Goal: Communication & Community: Answer question/provide support

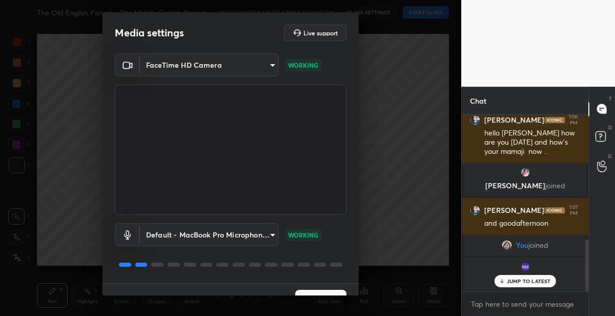
scroll to position [20, 0]
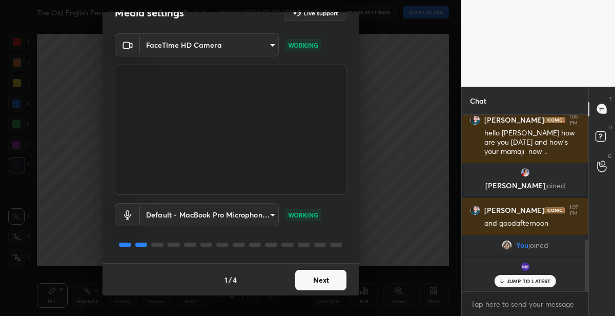
click at [313, 272] on button "Next" at bounding box center [320, 280] width 51 height 20
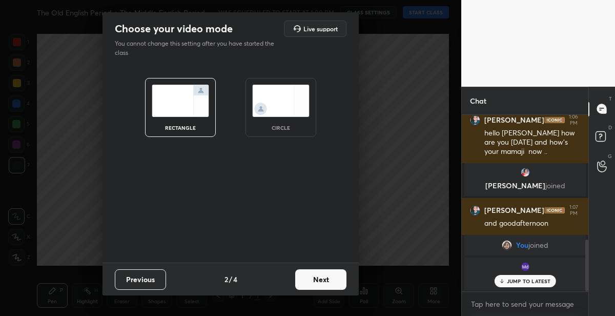
scroll to position [0, 0]
click at [317, 277] on button "Next" at bounding box center [320, 279] width 51 height 20
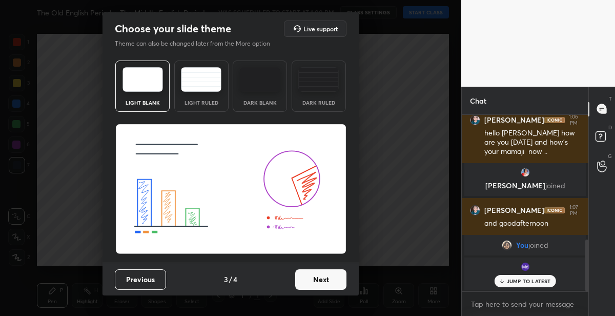
click at [317, 277] on button "Next" at bounding box center [320, 279] width 51 height 20
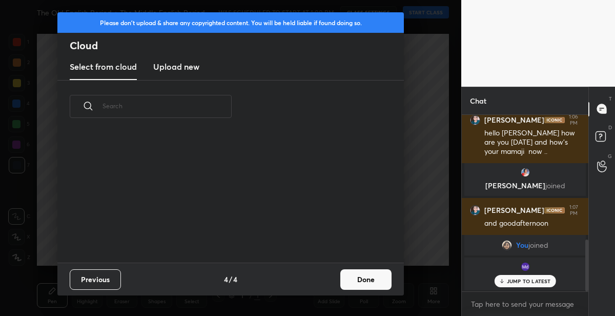
click at [317, 277] on div "Previous 4 / 4 Done" at bounding box center [230, 278] width 346 height 33
click at [357, 278] on button "Done" at bounding box center [365, 279] width 51 height 20
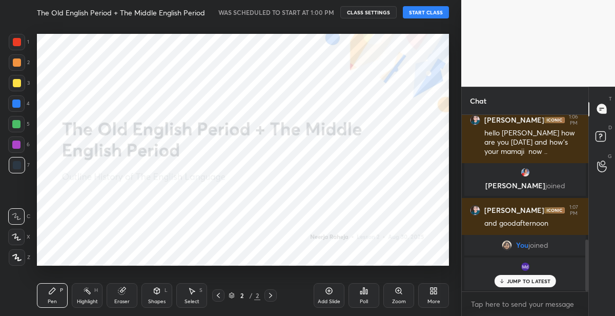
click at [411, 12] on button "START CLASS" at bounding box center [426, 12] width 46 height 12
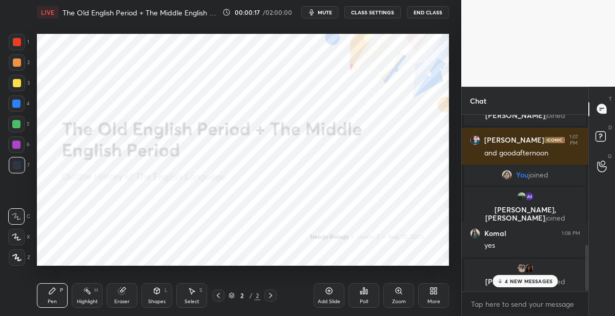
scroll to position [497, 0]
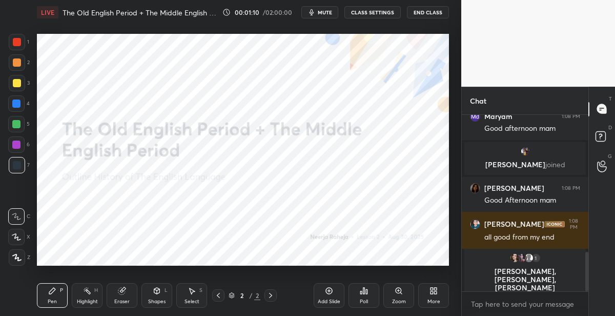
drag, startPoint x: 14, startPoint y: 252, endPoint x: 13, endPoint y: 245, distance: 7.2
click at [13, 247] on div "Z" at bounding box center [20, 255] width 22 height 20
drag, startPoint x: 22, startPoint y: 44, endPoint x: 33, endPoint y: 43, distance: 11.8
click at [22, 44] on div at bounding box center [17, 42] width 16 height 16
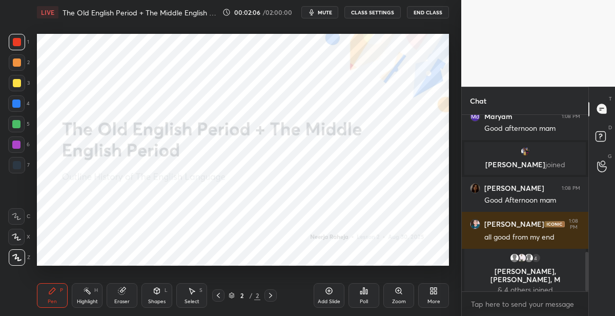
click at [435, 290] on icon at bounding box center [433, 290] width 8 height 8
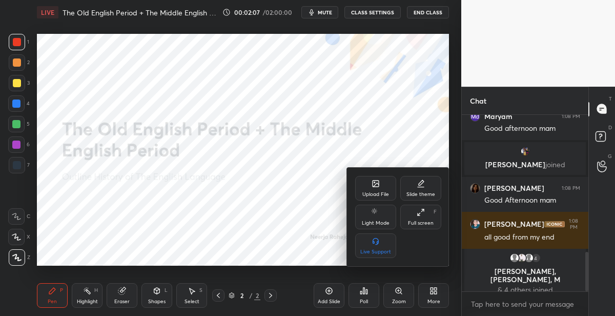
click at [383, 188] on div "Upload File" at bounding box center [375, 188] width 41 height 25
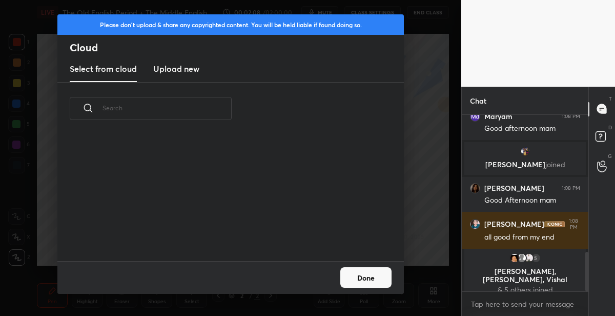
scroll to position [126, 329]
click at [169, 67] on h3 "Upload new" at bounding box center [176, 69] width 46 height 12
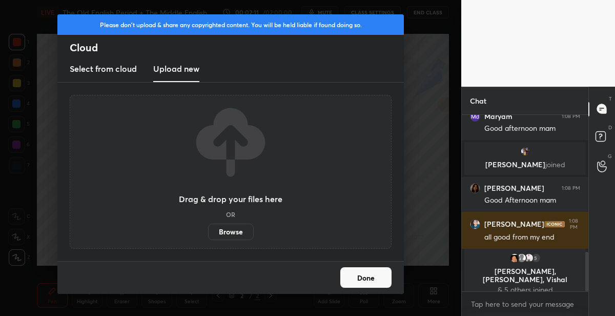
click at [241, 233] on label "Browse" at bounding box center [231, 231] width 46 height 16
click at [208, 233] on input "Browse" at bounding box center [208, 231] width 0 height 16
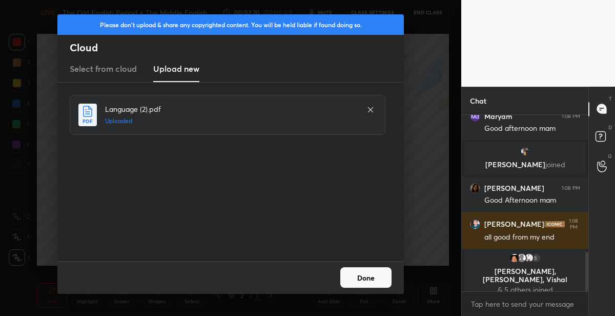
click at [355, 281] on button "Done" at bounding box center [365, 277] width 51 height 20
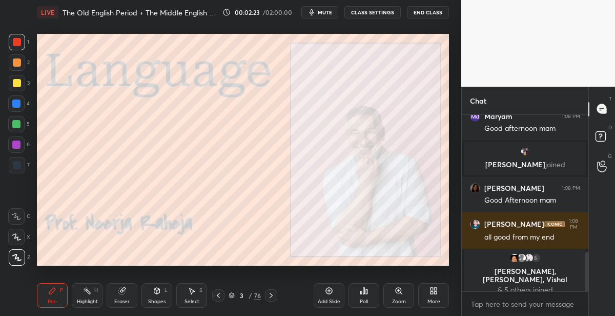
click at [15, 79] on div at bounding box center [17, 83] width 8 height 8
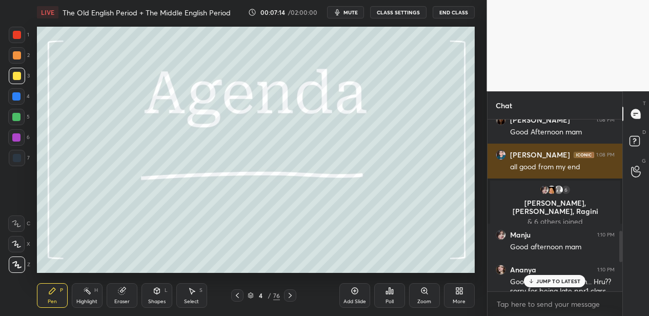
scroll to position [854, 0]
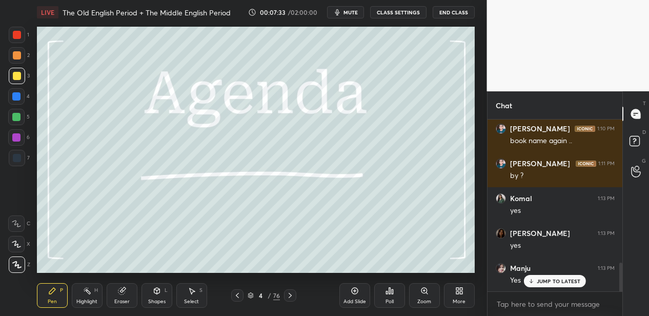
drag, startPoint x: 16, startPoint y: 53, endPoint x: 26, endPoint y: 55, distance: 10.5
click at [15, 54] on div at bounding box center [17, 55] width 8 height 8
click at [288, 290] on div at bounding box center [290, 295] width 12 height 12
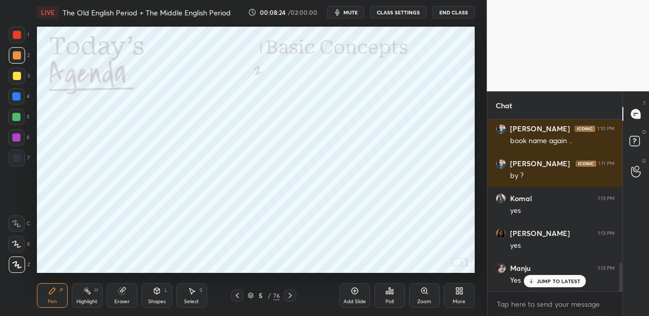
drag, startPoint x: 15, startPoint y: 96, endPoint x: 20, endPoint y: 95, distance: 5.8
click at [18, 96] on div at bounding box center [16, 96] width 8 height 8
drag, startPoint x: 289, startPoint y: 291, endPoint x: 288, endPoint y: 281, distance: 9.2
click at [288, 290] on div at bounding box center [290, 295] width 12 height 12
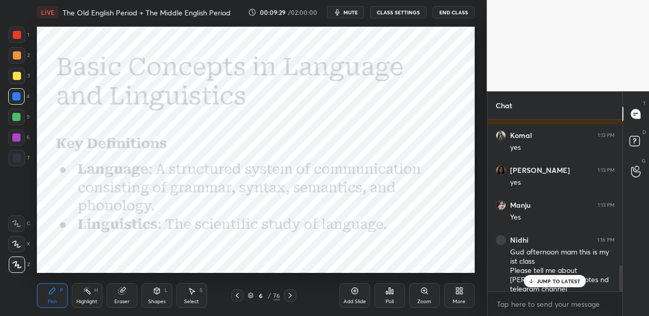
scroll to position [953, 0]
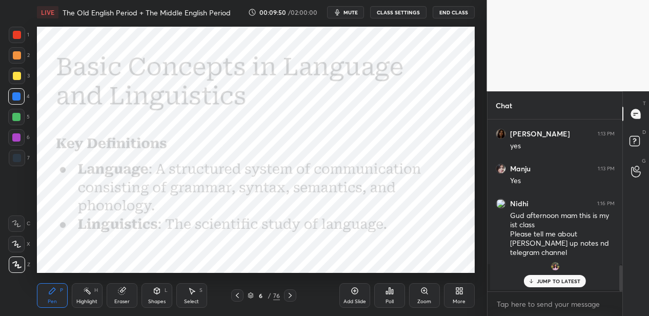
click at [19, 36] on div at bounding box center [17, 35] width 8 height 8
drag, startPoint x: 348, startPoint y: 290, endPoint x: 344, endPoint y: 279, distance: 11.7
click at [346, 287] on div "Add Slide" at bounding box center [354, 295] width 31 height 25
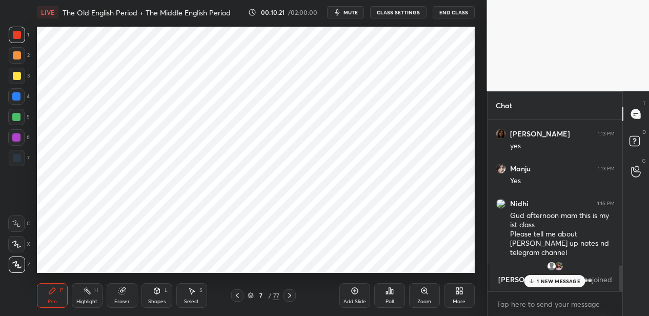
drag, startPoint x: 20, startPoint y: 159, endPoint x: 28, endPoint y: 154, distance: 9.2
click at [25, 156] on div "7" at bounding box center [19, 158] width 21 height 16
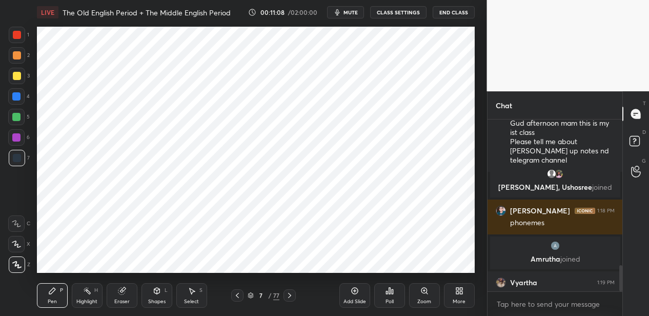
scroll to position [961, 0]
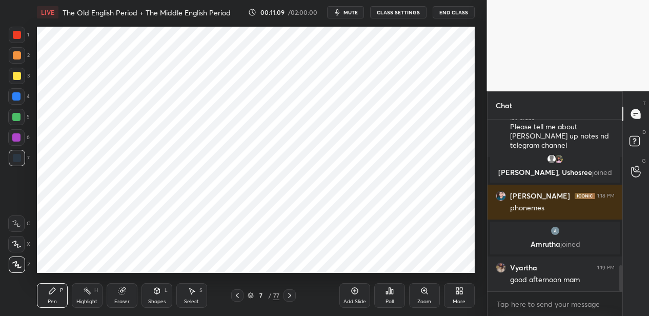
drag, startPoint x: 233, startPoint y: 293, endPoint x: 234, endPoint y: 279, distance: 13.9
click at [232, 292] on div at bounding box center [237, 295] width 12 height 12
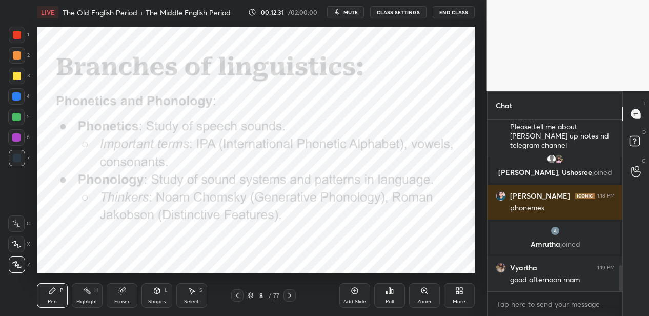
drag, startPoint x: 21, startPoint y: 97, endPoint x: 27, endPoint y: 92, distance: 8.0
click at [23, 96] on div at bounding box center [16, 96] width 16 height 16
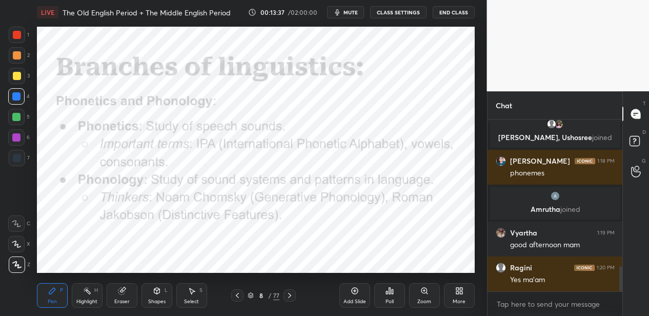
scroll to position [1033, 0]
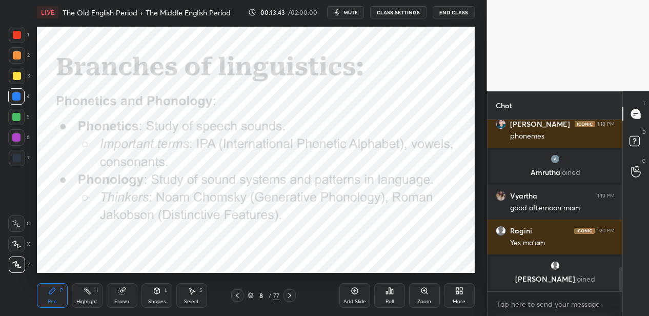
drag, startPoint x: 18, startPoint y: 120, endPoint x: 31, endPoint y: 115, distance: 13.6
click at [18, 120] on div at bounding box center [16, 117] width 8 height 8
click at [24, 136] on div at bounding box center [16, 137] width 16 height 16
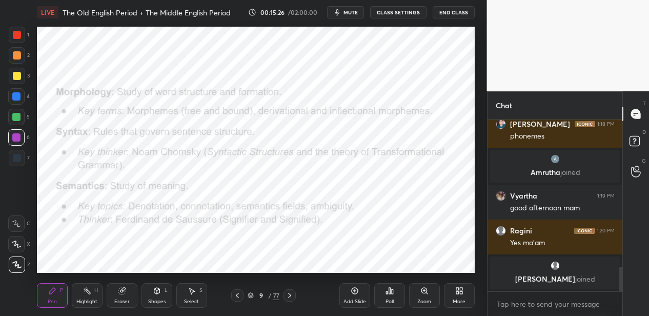
drag, startPoint x: 19, startPoint y: 39, endPoint x: 32, endPoint y: 41, distance: 12.9
click at [18, 42] on div at bounding box center [17, 35] width 16 height 16
click at [19, 99] on div at bounding box center [16, 96] width 8 height 8
click at [291, 292] on icon at bounding box center [289, 295] width 8 height 8
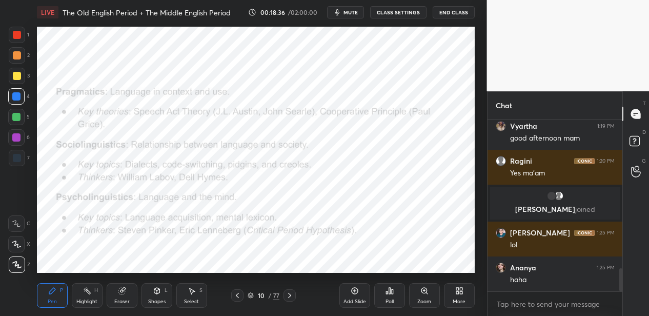
scroll to position [1127, 0]
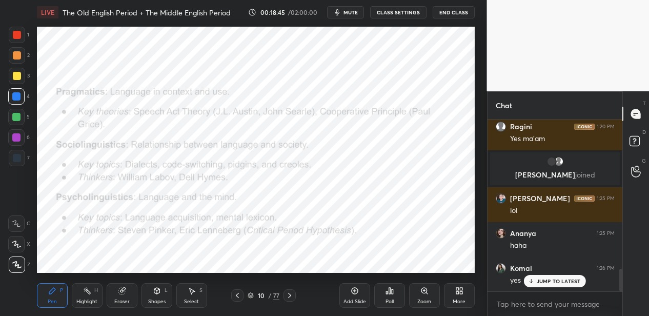
click at [24, 119] on div at bounding box center [16, 117] width 16 height 16
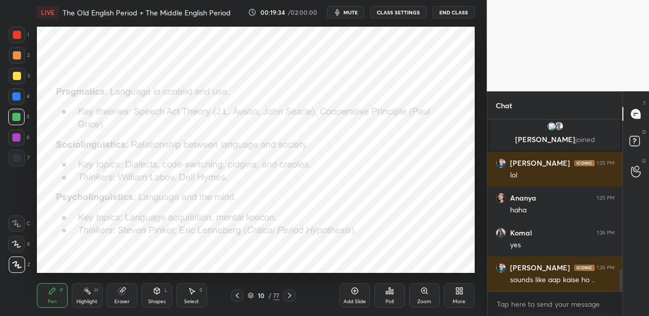
click at [348, 295] on div "Add Slide" at bounding box center [354, 295] width 31 height 25
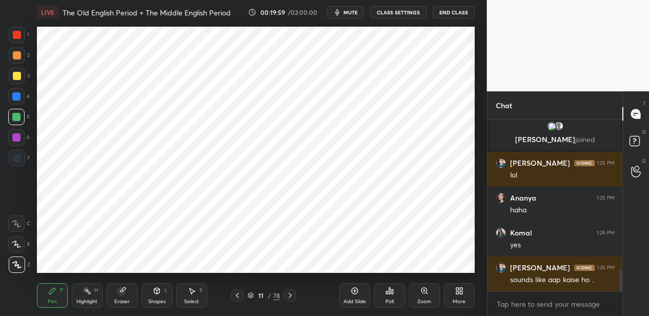
drag, startPoint x: 18, startPoint y: 94, endPoint x: 27, endPoint y: 90, distance: 9.6
click at [18, 95] on div at bounding box center [16, 96] width 8 height 8
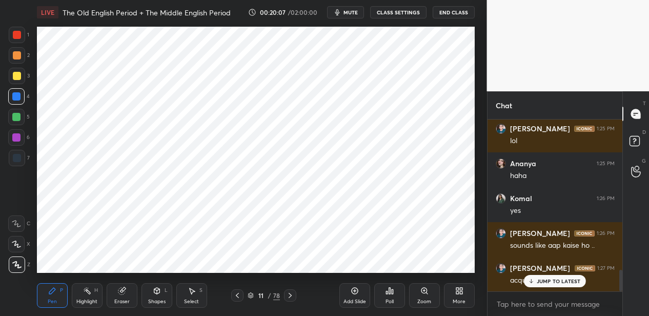
drag, startPoint x: 18, startPoint y: 161, endPoint x: 33, endPoint y: 154, distance: 17.2
click at [18, 160] on div at bounding box center [17, 158] width 8 height 8
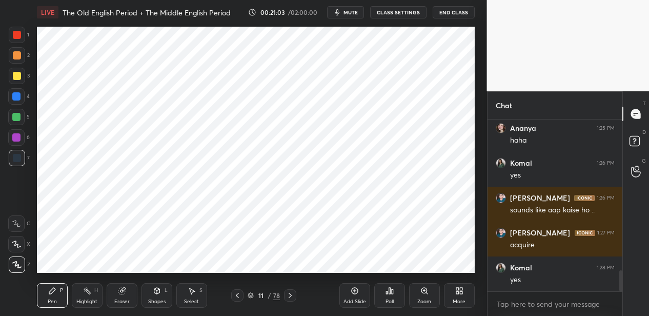
click at [351, 291] on icon at bounding box center [354, 290] width 8 height 8
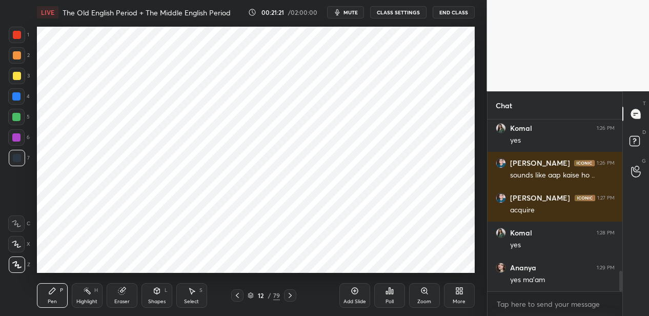
drag, startPoint x: 16, startPoint y: 96, endPoint x: 27, endPoint y: 100, distance: 10.9
click at [16, 97] on div at bounding box center [16, 96] width 8 height 8
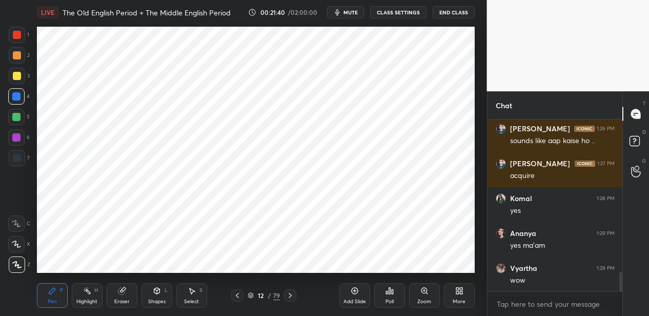
scroll to position [1339, 0]
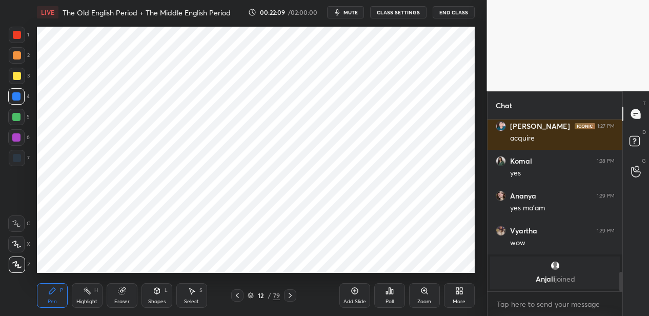
drag, startPoint x: 17, startPoint y: 139, endPoint x: 30, endPoint y: 139, distance: 12.8
click at [17, 139] on div at bounding box center [16, 137] width 8 height 8
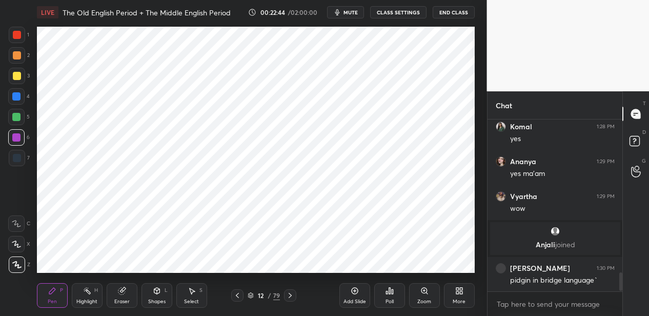
scroll to position [1409, 0]
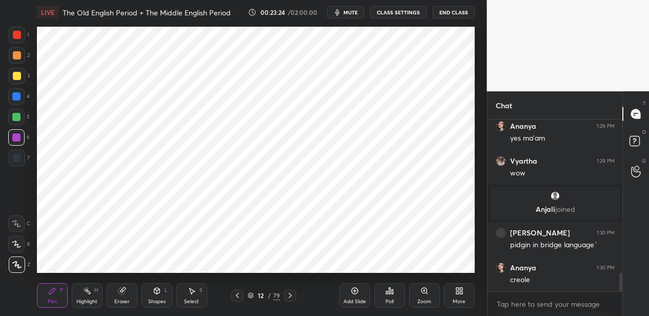
click at [237, 297] on icon at bounding box center [237, 295] width 8 height 8
drag, startPoint x: 239, startPoint y: 294, endPoint x: 238, endPoint y: 274, distance: 20.5
click at [238, 291] on icon at bounding box center [237, 295] width 8 height 8
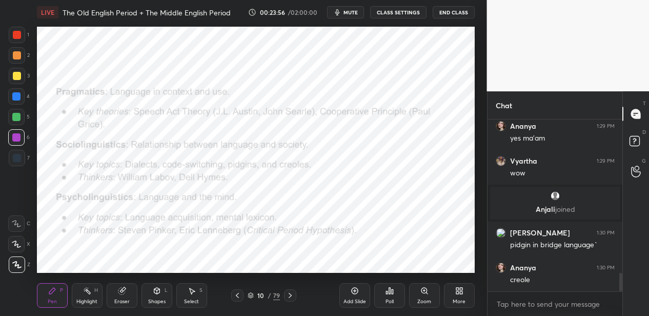
drag, startPoint x: 18, startPoint y: 160, endPoint x: 25, endPoint y: 157, distance: 7.3
click at [18, 160] on div at bounding box center [17, 158] width 8 height 8
drag, startPoint x: 15, startPoint y: 95, endPoint x: 11, endPoint y: 87, distance: 9.0
click at [15, 94] on div at bounding box center [16, 96] width 8 height 8
click at [24, 32] on div at bounding box center [17, 35] width 16 height 16
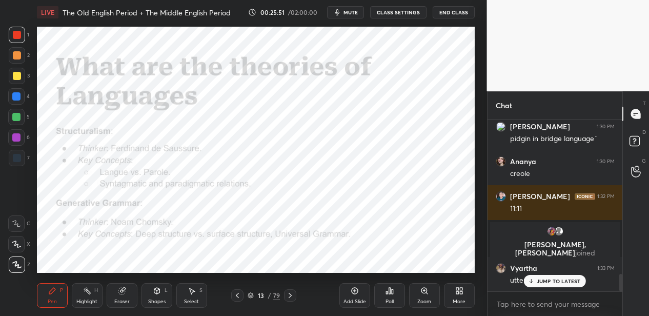
scroll to position [1525, 0]
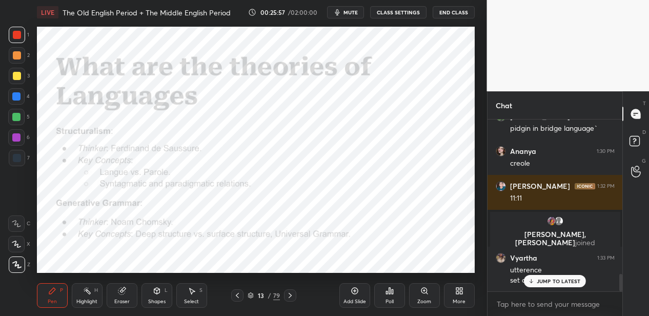
drag, startPoint x: 19, startPoint y: 118, endPoint x: 35, endPoint y: 110, distance: 17.9
click at [22, 118] on div at bounding box center [16, 117] width 16 height 16
click at [22, 139] on div at bounding box center [16, 137] width 16 height 16
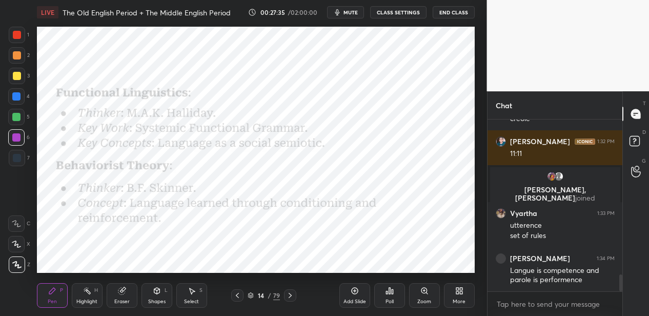
drag, startPoint x: 120, startPoint y: 290, endPoint x: 115, endPoint y: 282, distance: 9.5
click at [118, 290] on icon at bounding box center [122, 290] width 8 height 8
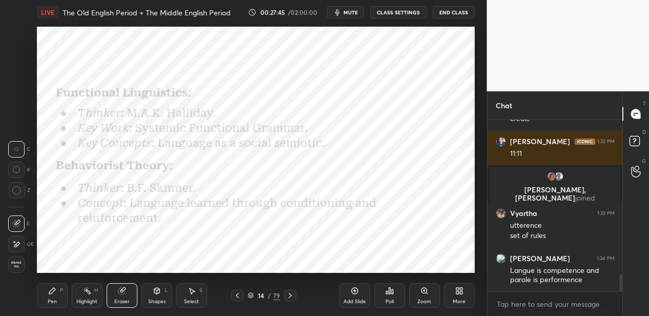
drag, startPoint x: 45, startPoint y: 289, endPoint x: 41, endPoint y: 277, distance: 13.0
click at [43, 287] on div "Pen P" at bounding box center [52, 295] width 31 height 25
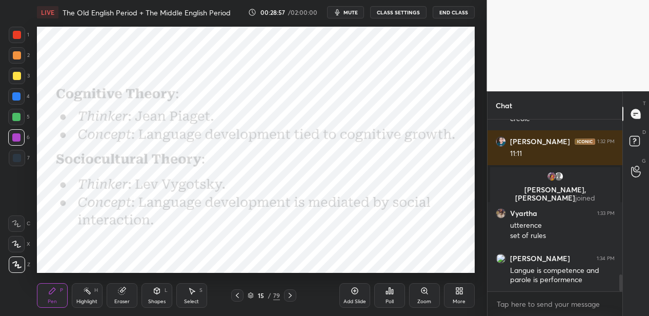
click at [286, 291] on icon at bounding box center [290, 295] width 8 height 8
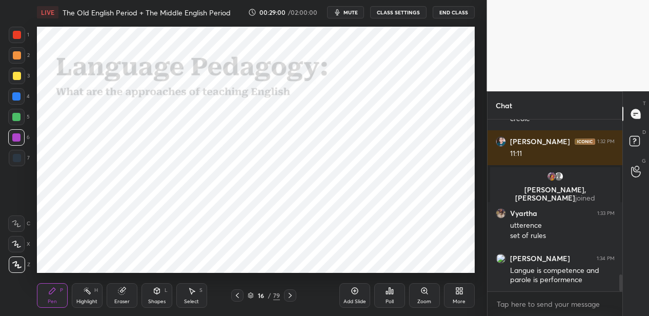
click at [274, 292] on div "79" at bounding box center [276, 295] width 7 height 9
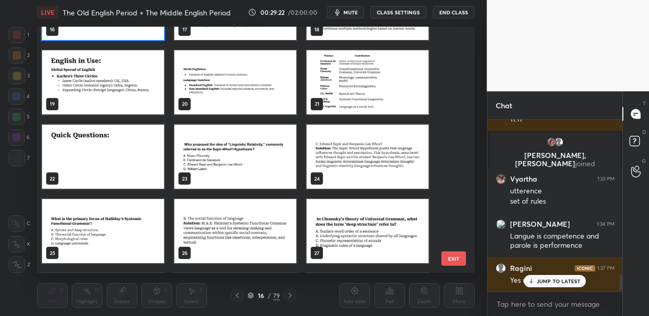
scroll to position [427, 0]
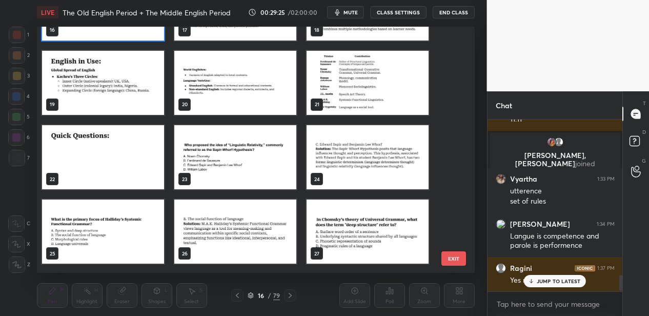
click at [262, 157] on img "grid" at bounding box center [235, 157] width 122 height 64
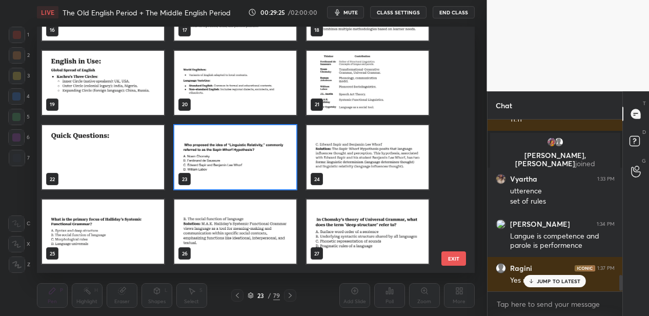
click at [262, 157] on img "grid" at bounding box center [235, 157] width 122 height 64
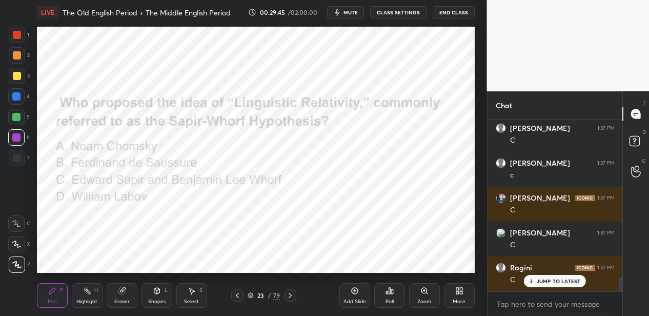
scroll to position [1848, 0]
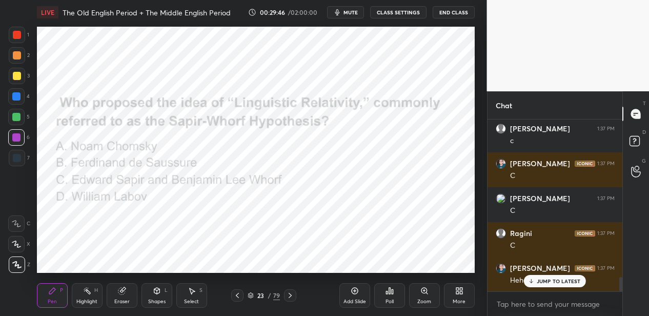
drag, startPoint x: 290, startPoint y: 292, endPoint x: 286, endPoint y: 282, distance: 10.2
click at [287, 292] on icon at bounding box center [290, 295] width 8 height 8
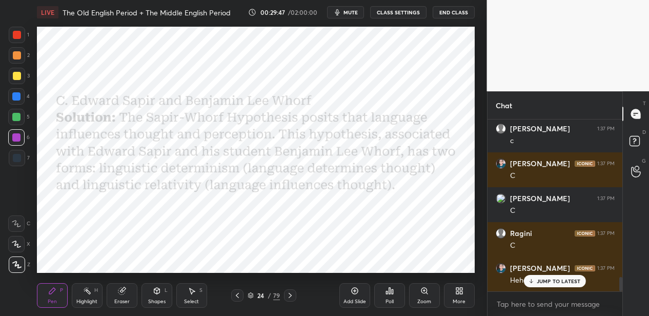
scroll to position [1883, 0]
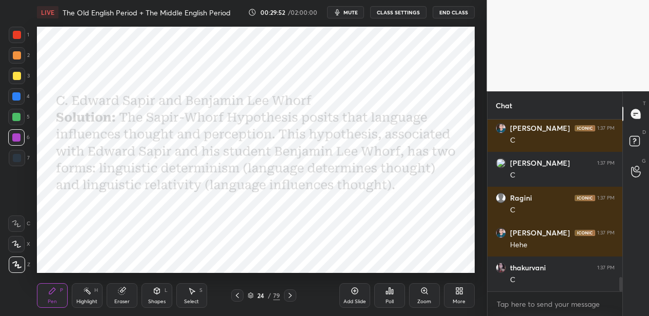
click at [341, 14] on icon "button" at bounding box center [337, 12] width 8 height 8
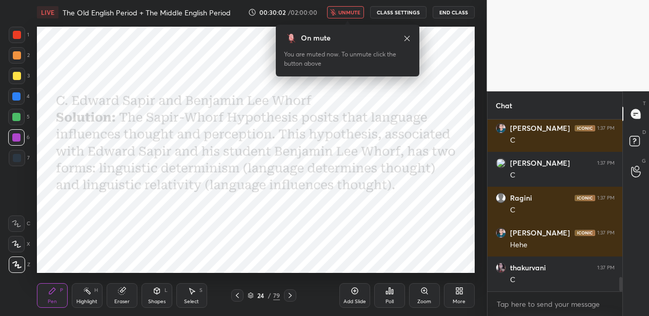
drag, startPoint x: 342, startPoint y: 13, endPoint x: 338, endPoint y: 25, distance: 12.3
click at [341, 13] on span "unmute" at bounding box center [349, 12] width 22 height 7
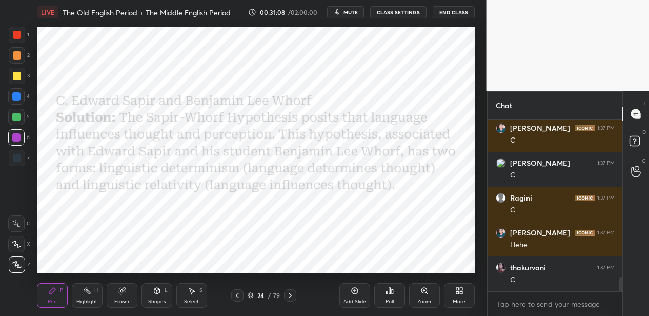
click at [287, 292] on icon at bounding box center [290, 295] width 8 height 8
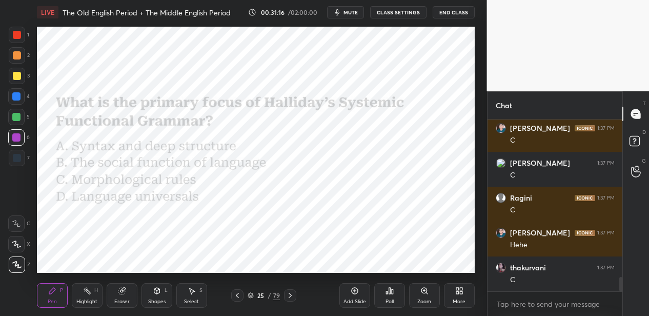
click at [274, 295] on div "79" at bounding box center [276, 295] width 7 height 9
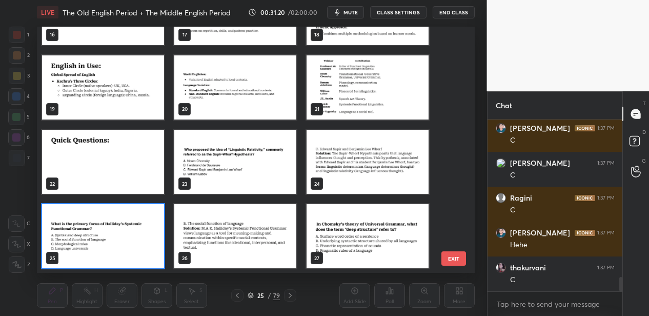
scroll to position [1918, 0]
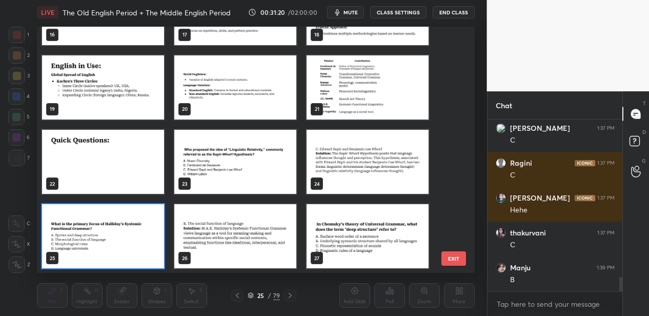
click at [452, 258] on button "EXIT" at bounding box center [453, 258] width 25 height 14
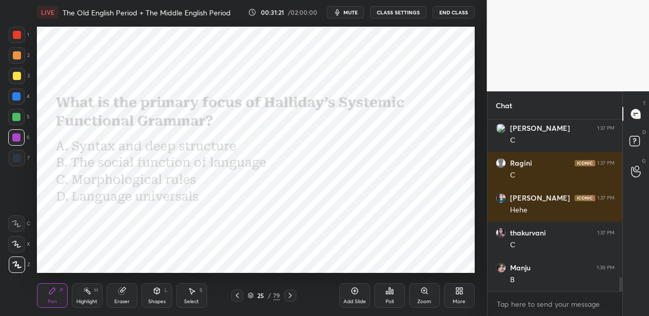
click at [453, 27] on button "EXIT" at bounding box center [453, 19] width 25 height 14
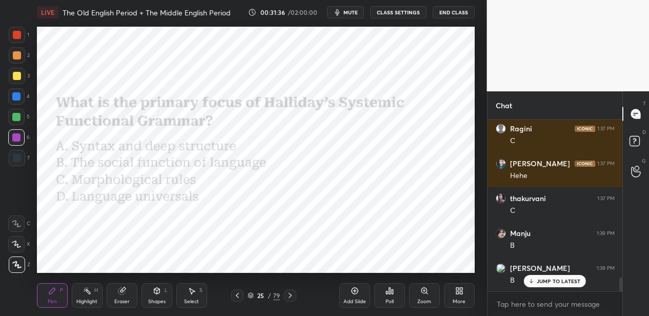
click at [287, 294] on icon at bounding box center [290, 295] width 8 height 8
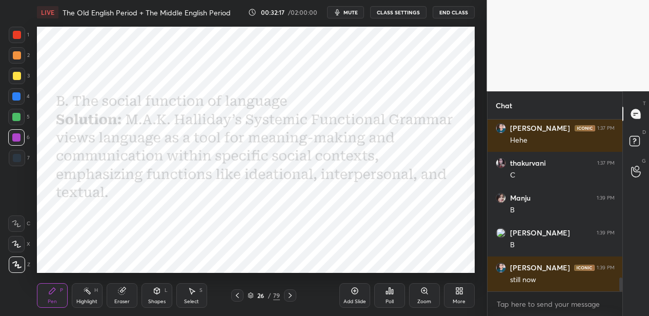
scroll to position [2022, 0]
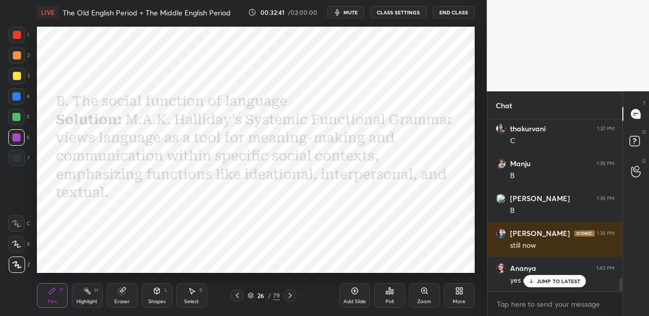
click at [276, 297] on div "79" at bounding box center [276, 295] width 7 height 9
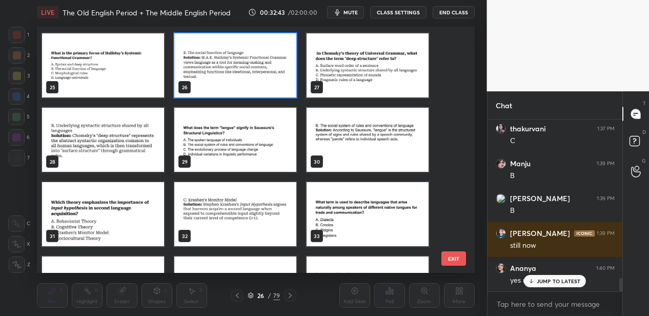
scroll to position [610, 0]
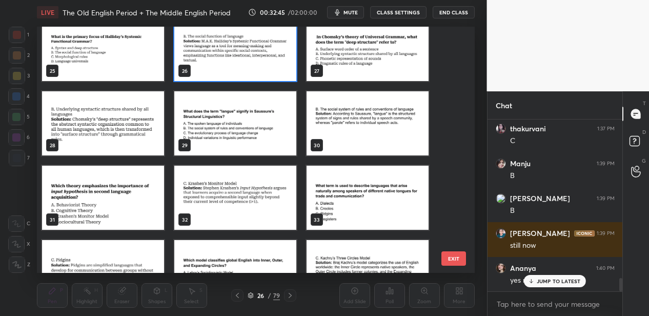
click at [374, 48] on img "grid" at bounding box center [367, 49] width 122 height 64
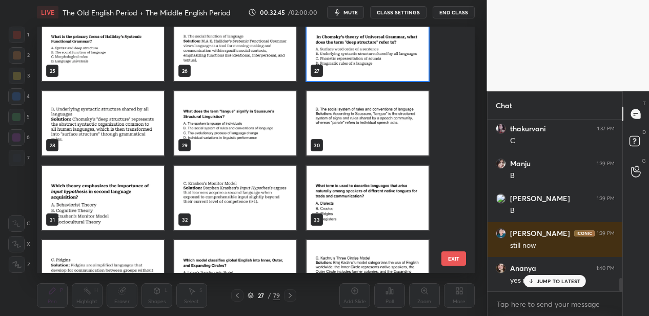
click at [374, 48] on img "grid" at bounding box center [367, 49] width 122 height 64
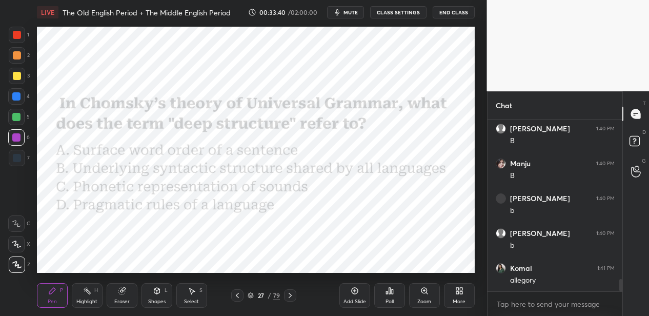
scroll to position [2251, 0]
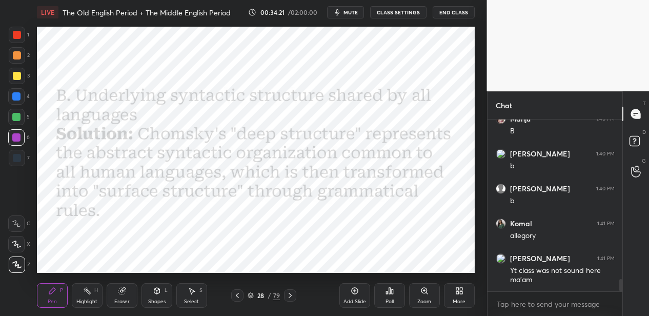
drag, startPoint x: 277, startPoint y: 295, endPoint x: 269, endPoint y: 275, distance: 21.6
click at [276, 294] on div "79" at bounding box center [276, 295] width 7 height 9
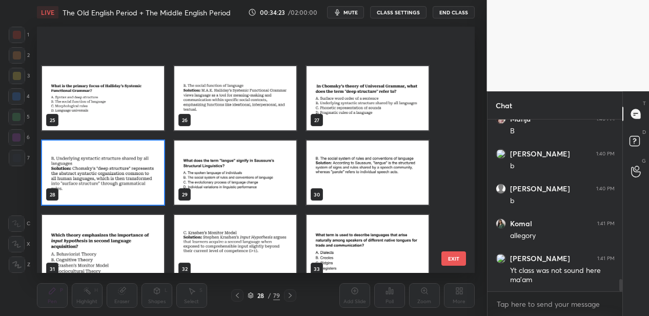
scroll to position [646, 0]
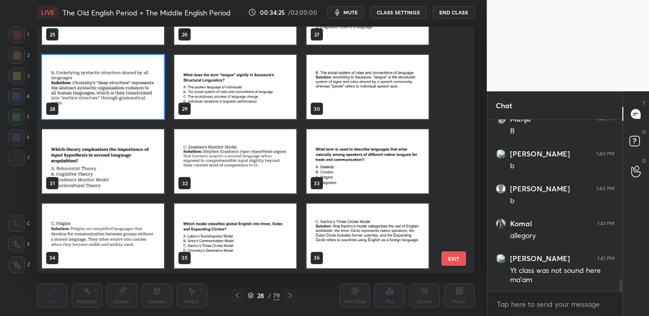
click at [244, 86] on img "grid" at bounding box center [235, 87] width 122 height 64
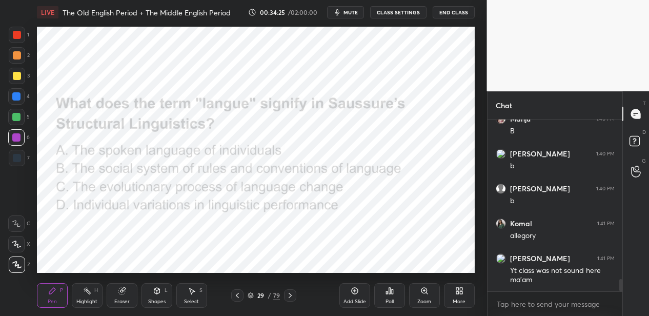
click at [244, 86] on img "grid" at bounding box center [235, 87] width 122 height 64
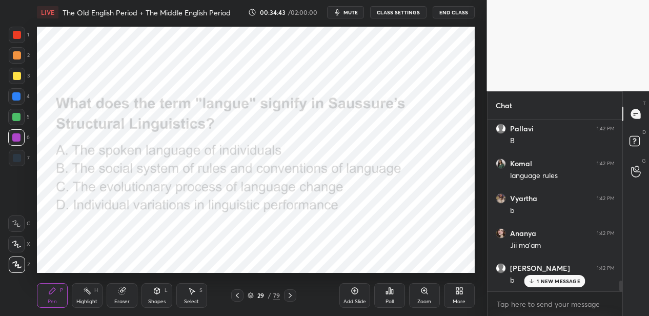
scroll to position [2565, 0]
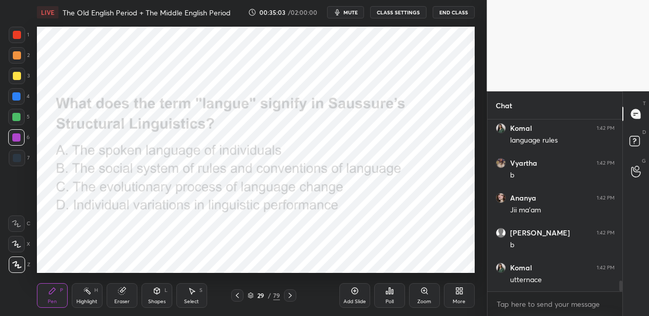
click at [289, 294] on icon at bounding box center [290, 295] width 8 height 8
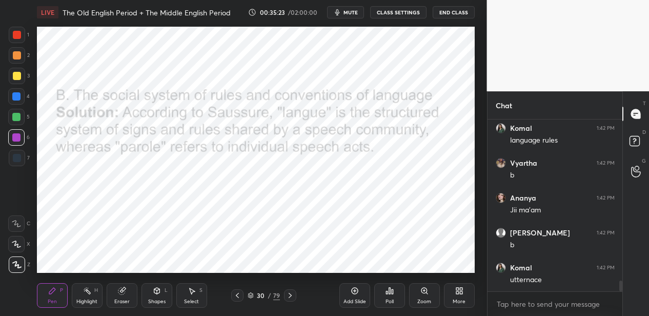
drag, startPoint x: 277, startPoint y: 295, endPoint x: 280, endPoint y: 288, distance: 6.9
click at [276, 294] on div "79" at bounding box center [276, 295] width 7 height 9
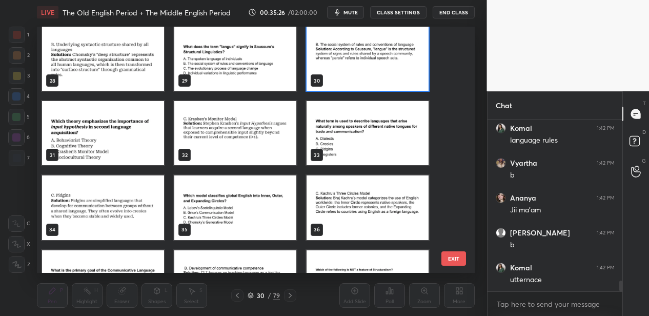
scroll to position [668, 0]
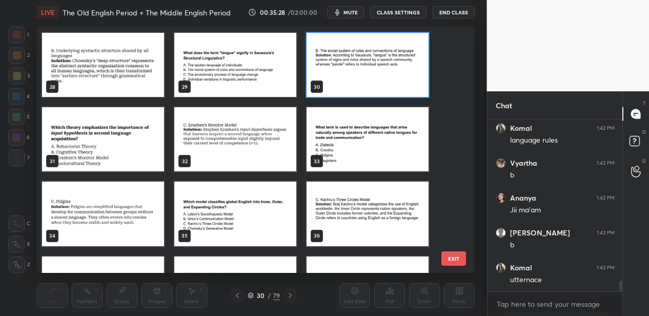
click at [118, 150] on img "grid" at bounding box center [103, 139] width 122 height 64
click at [116, 150] on img "grid" at bounding box center [103, 139] width 122 height 64
click at [117, 150] on img "grid" at bounding box center [103, 139] width 122 height 64
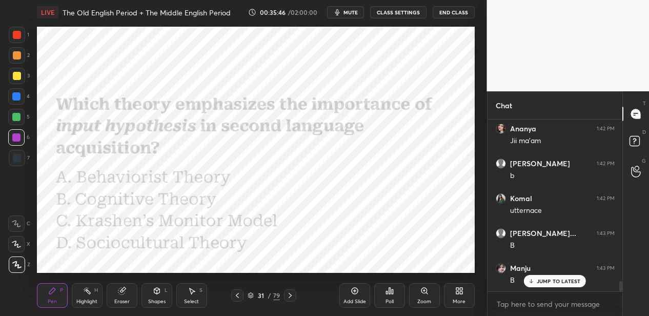
scroll to position [2669, 0]
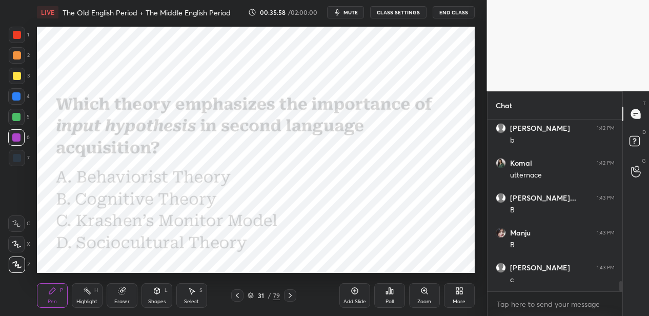
click at [290, 292] on icon at bounding box center [290, 295] width 8 height 8
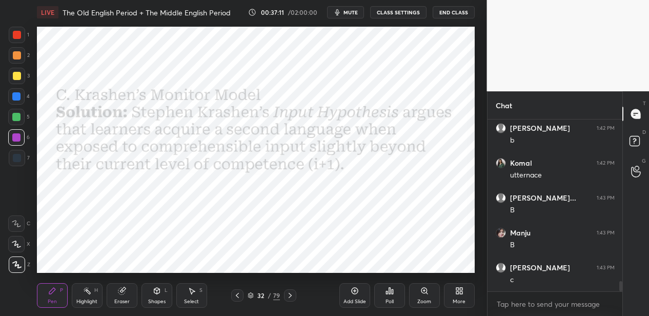
click at [272, 297] on div "32 / 79" at bounding box center [263, 295] width 32 height 9
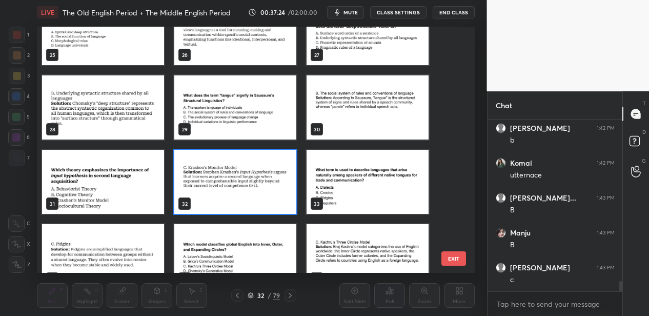
scroll to position [636, 0]
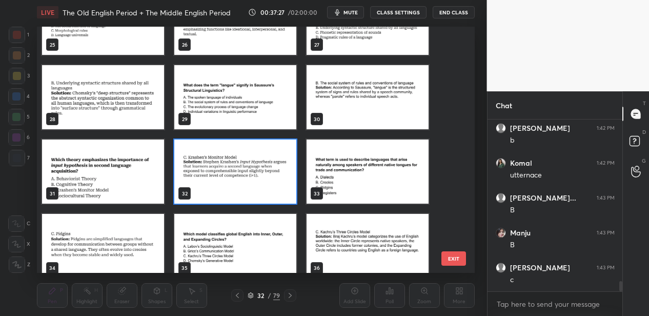
click at [348, 156] on img "grid" at bounding box center [367, 171] width 122 height 64
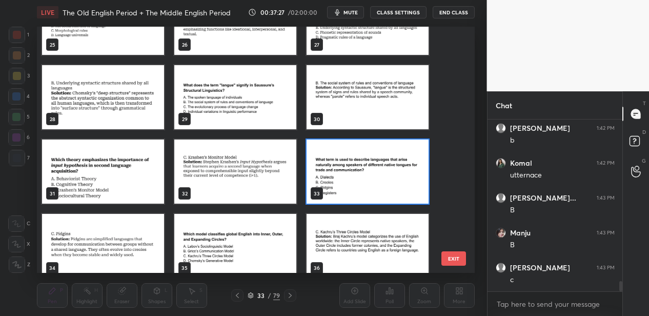
click at [348, 156] on img "grid" at bounding box center [367, 171] width 122 height 64
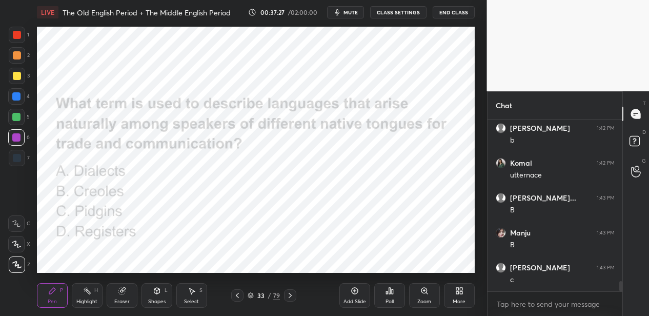
click at [348, 156] on img "grid" at bounding box center [367, 171] width 122 height 64
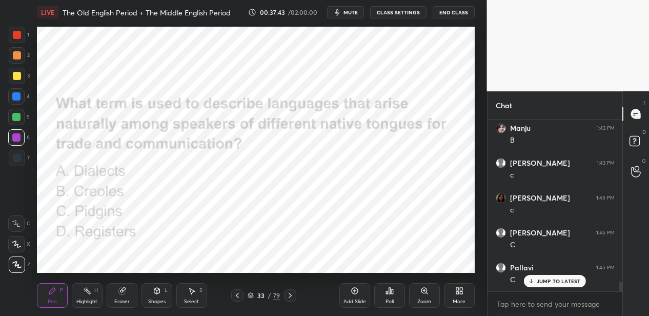
scroll to position [2808, 0]
click at [288, 293] on icon at bounding box center [290, 295] width 8 height 8
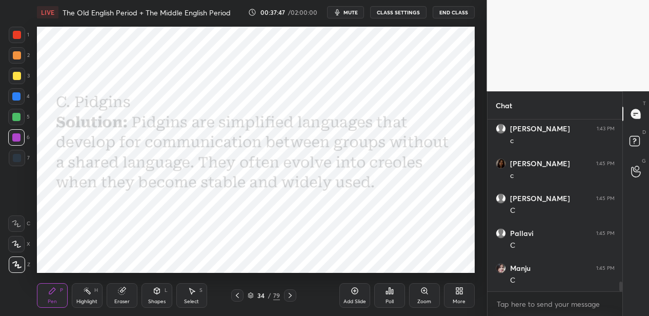
scroll to position [2843, 0]
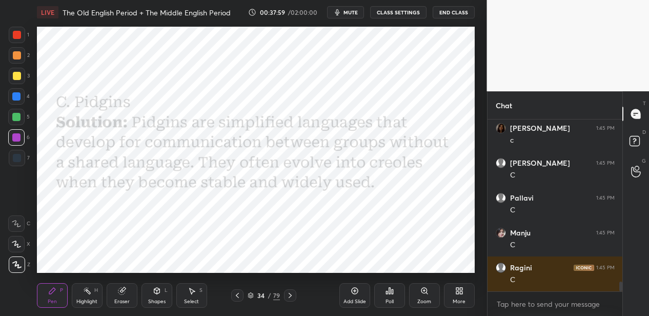
drag, startPoint x: 260, startPoint y: 295, endPoint x: 263, endPoint y: 287, distance: 7.8
click at [259, 294] on div "34" at bounding box center [261, 295] width 10 height 6
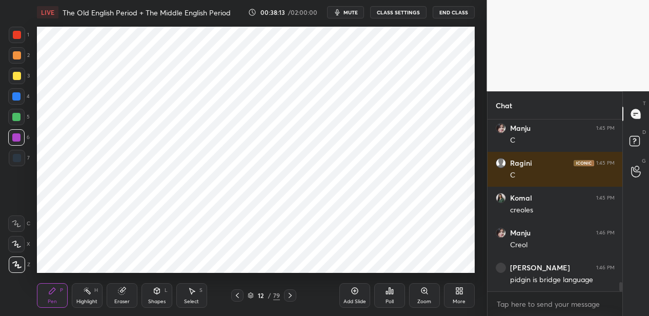
scroll to position [2982, 0]
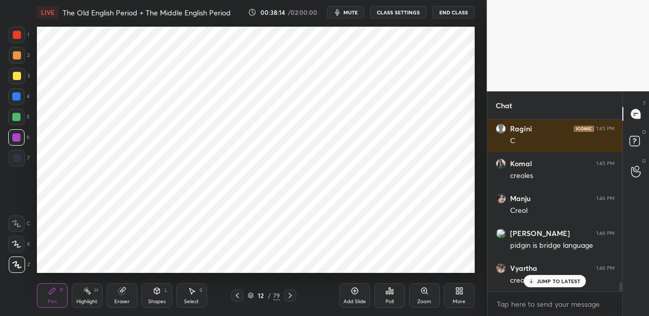
click at [275, 294] on div "79" at bounding box center [276, 295] width 7 height 9
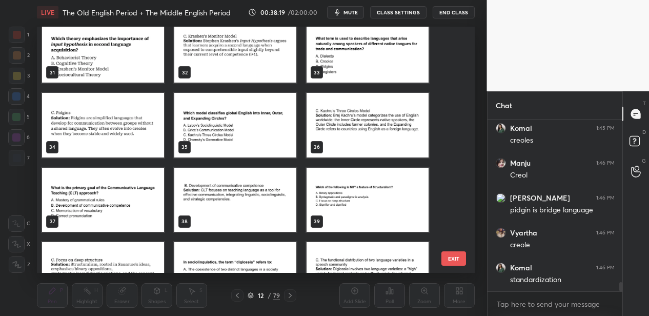
scroll to position [759, 0]
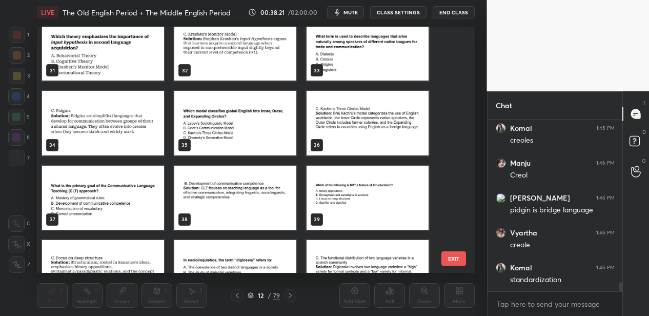
click at [110, 143] on img "grid" at bounding box center [103, 123] width 122 height 64
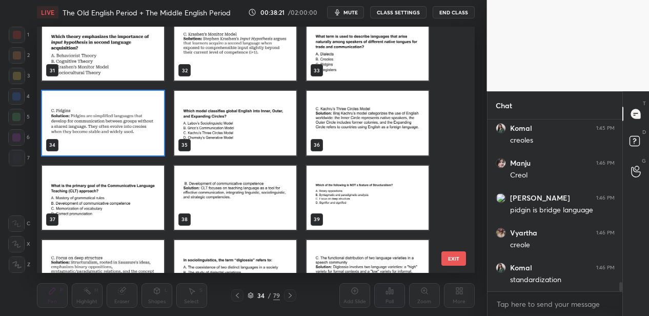
click at [110, 143] on img "grid" at bounding box center [103, 123] width 122 height 64
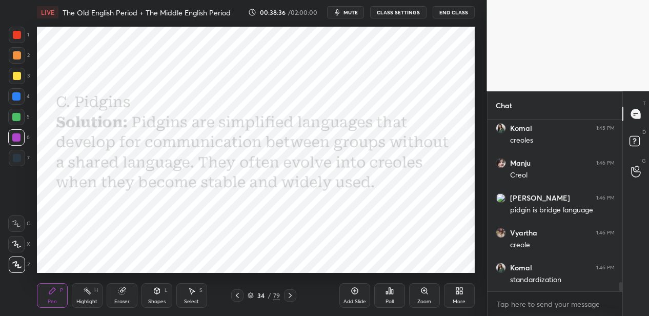
click at [287, 292] on icon at bounding box center [290, 295] width 8 height 8
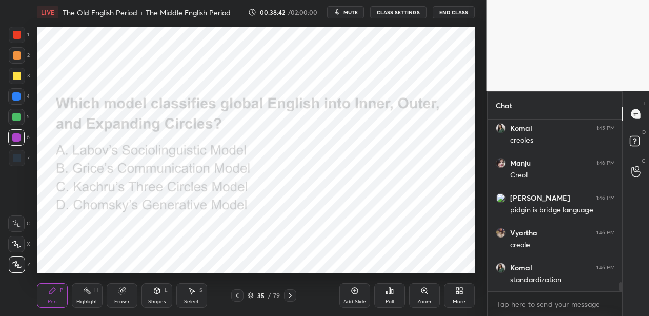
scroll to position [3052, 0]
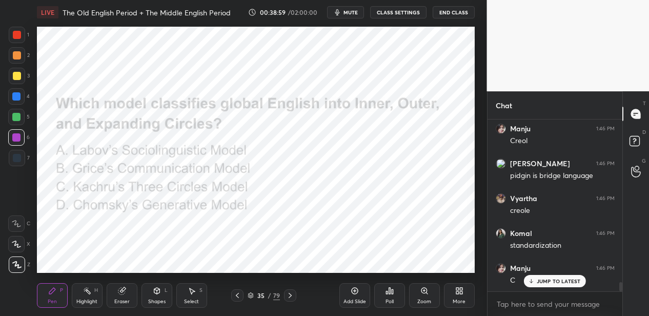
drag, startPoint x: 17, startPoint y: 33, endPoint x: 24, endPoint y: 37, distance: 7.8
click at [16, 34] on div at bounding box center [17, 35] width 8 height 8
click at [16, 136] on div at bounding box center [16, 137] width 8 height 8
drag, startPoint x: 17, startPoint y: 34, endPoint x: 23, endPoint y: 48, distance: 14.7
click at [16, 35] on div at bounding box center [17, 35] width 8 height 8
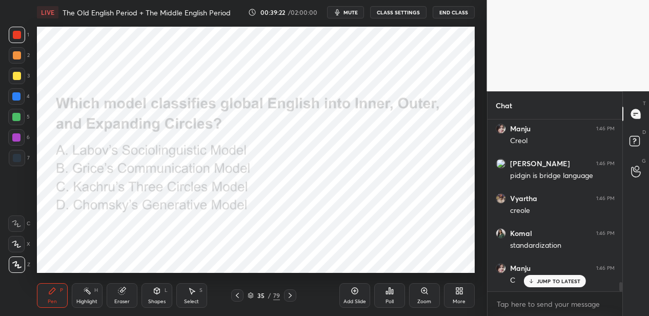
click at [18, 56] on div at bounding box center [17, 55] width 8 height 8
click at [17, 116] on div at bounding box center [16, 117] width 8 height 8
click at [20, 75] on div at bounding box center [17, 76] width 8 height 8
drag, startPoint x: 291, startPoint y: 293, endPoint x: 292, endPoint y: 278, distance: 15.4
click at [290, 292] on icon at bounding box center [290, 295] width 8 height 8
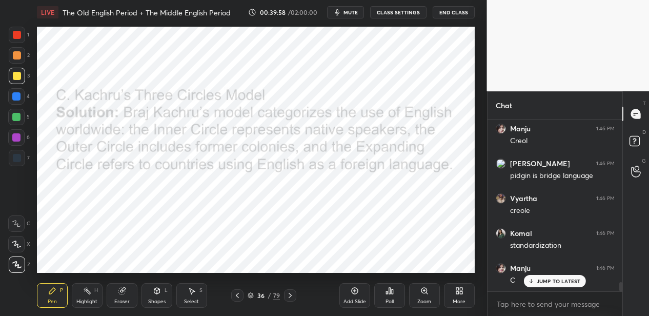
drag, startPoint x: 23, startPoint y: 93, endPoint x: 35, endPoint y: 92, distance: 12.3
click at [26, 93] on div "4" at bounding box center [19, 96] width 22 height 16
drag, startPoint x: 278, startPoint y: 293, endPoint x: 273, endPoint y: 291, distance: 5.7
click at [275, 292] on div "79" at bounding box center [276, 295] width 7 height 9
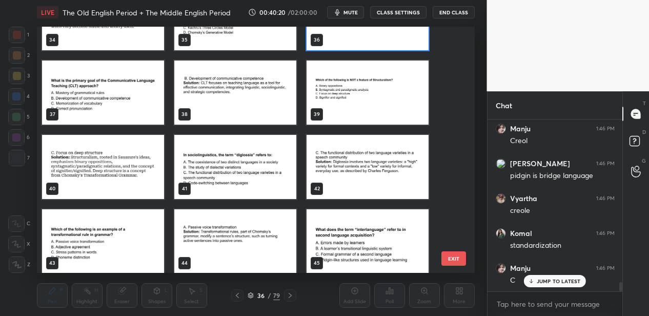
scroll to position [865, 0]
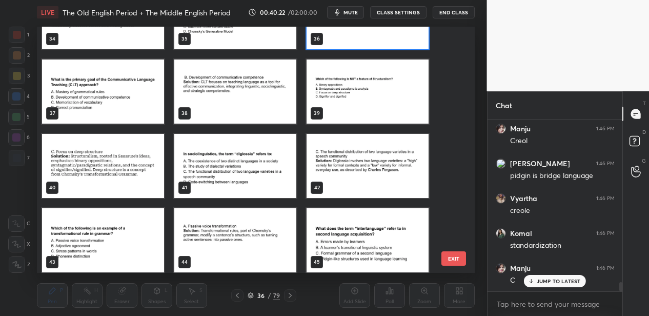
click at [325, 90] on img "grid" at bounding box center [367, 91] width 122 height 64
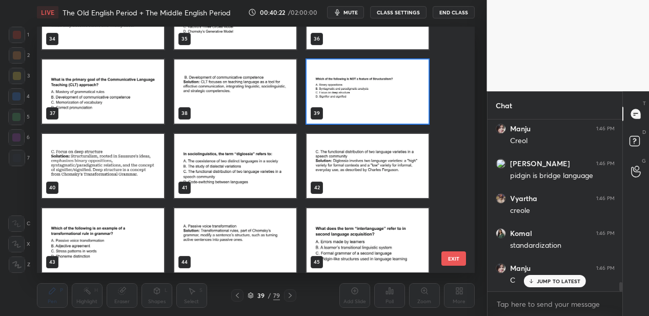
click at [325, 90] on img "grid" at bounding box center [367, 91] width 122 height 64
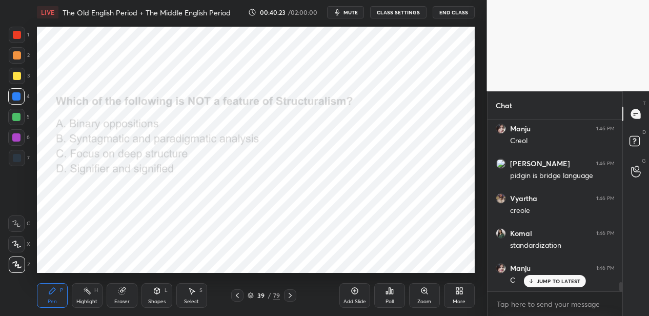
click at [325, 90] on img "grid" at bounding box center [367, 91] width 122 height 64
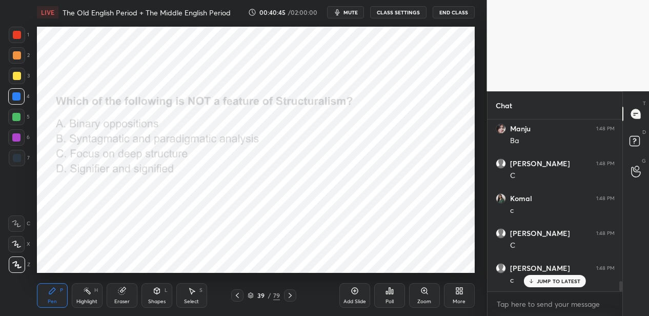
scroll to position [2777, 0]
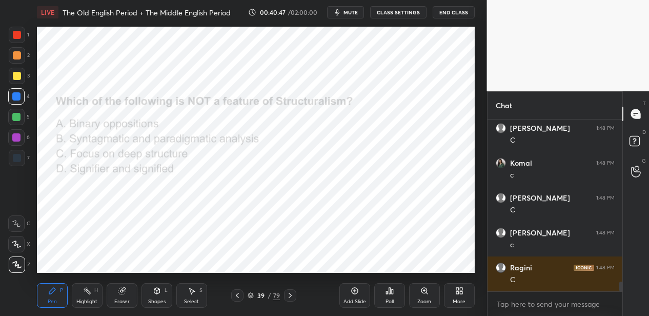
drag, startPoint x: 293, startPoint y: 291, endPoint x: 291, endPoint y: 278, distance: 13.5
click at [291, 292] on icon at bounding box center [290, 295] width 8 height 8
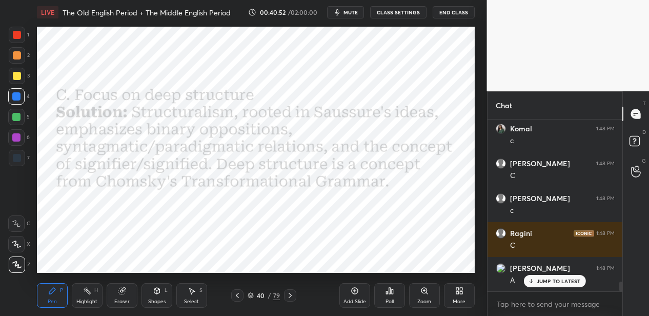
drag, startPoint x: 276, startPoint y: 295, endPoint x: 275, endPoint y: 288, distance: 7.2
click at [275, 295] on div "79" at bounding box center [276, 295] width 7 height 9
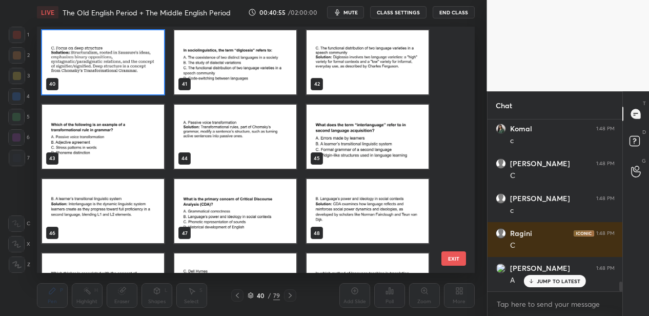
scroll to position [967, 0]
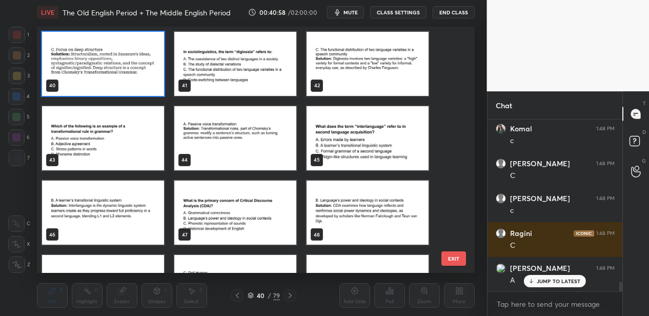
click at [269, 81] on img "grid" at bounding box center [235, 63] width 122 height 64
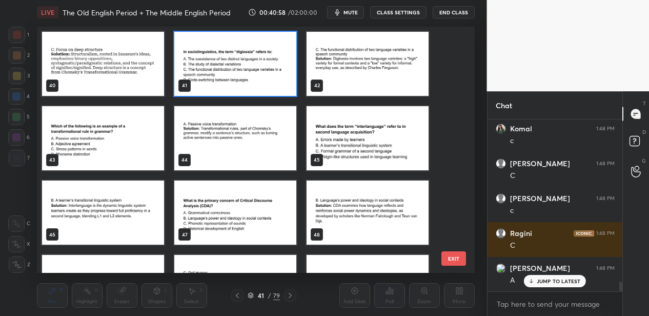
click at [268, 81] on img "grid" at bounding box center [235, 63] width 122 height 64
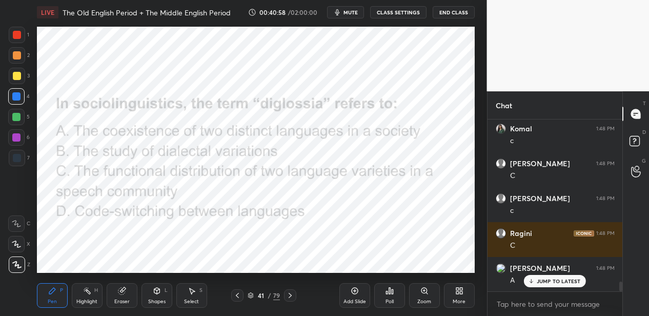
click at [268, 81] on img "grid" at bounding box center [235, 63] width 122 height 64
click at [15, 34] on div at bounding box center [17, 35] width 8 height 8
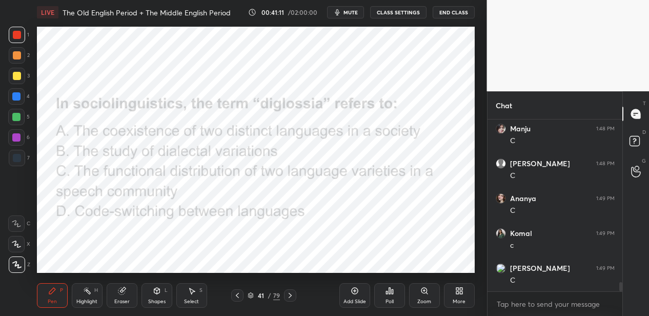
scroll to position [3021, 0]
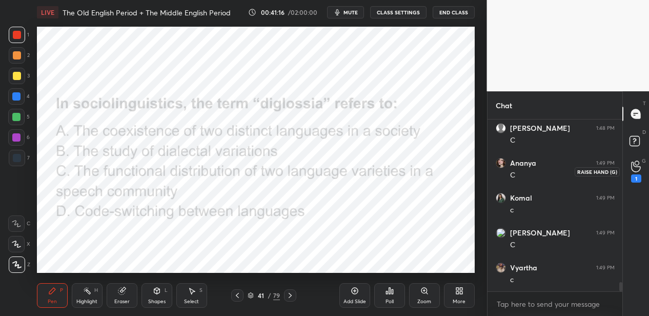
click at [614, 165] on icon at bounding box center [636, 166] width 10 height 12
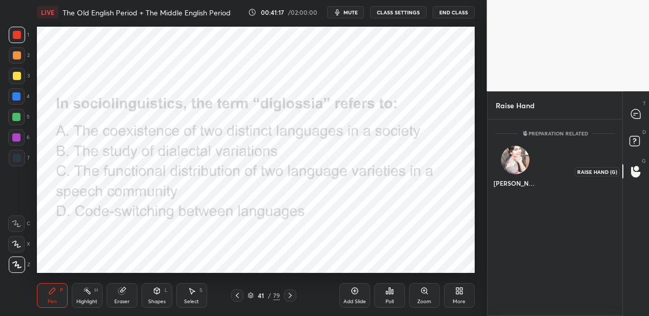
scroll to position [3, 4]
click at [614, 115] on icon at bounding box center [635, 114] width 11 height 11
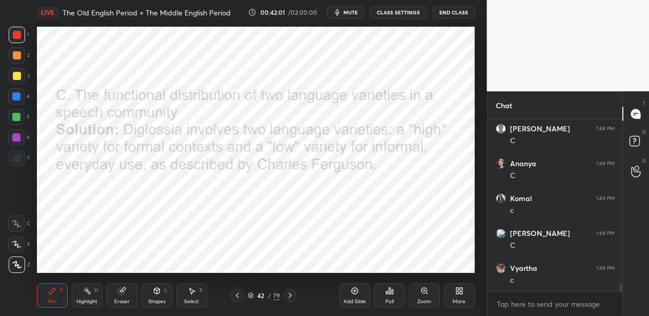
scroll to position [3248, 0]
click at [273, 295] on div "79" at bounding box center [276, 295] width 7 height 9
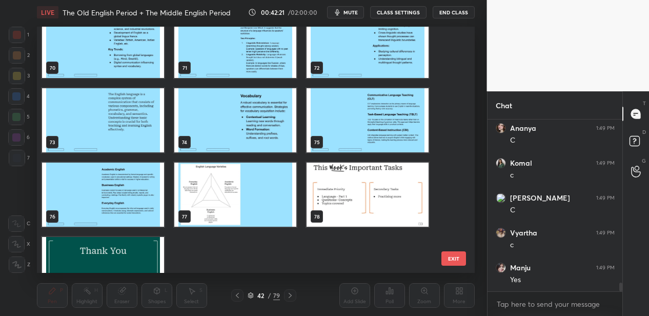
scroll to position [1761, 0]
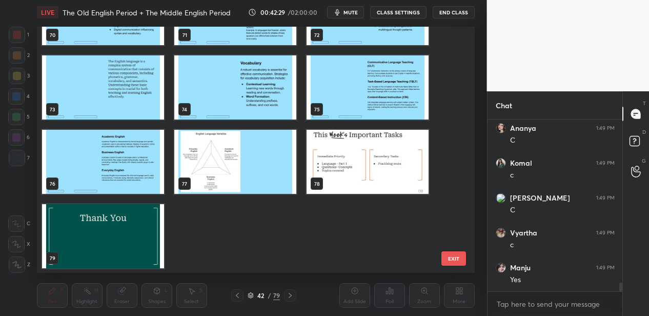
click at [254, 158] on img "grid" at bounding box center [235, 162] width 122 height 64
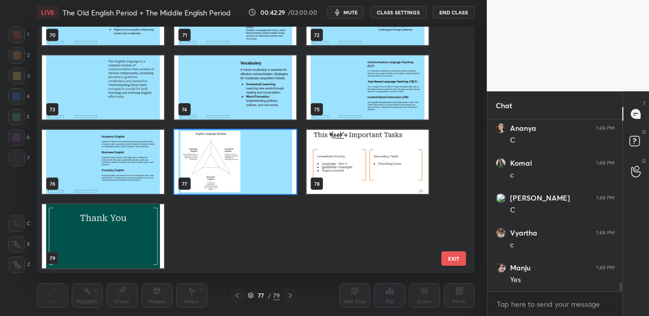
click at [254, 158] on img "grid" at bounding box center [235, 162] width 122 height 64
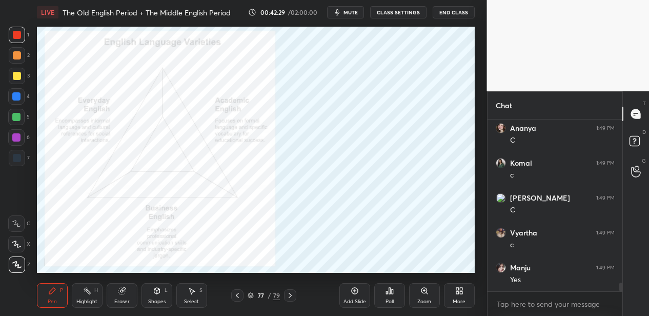
click at [254, 158] on img "grid" at bounding box center [235, 162] width 122 height 64
click at [349, 294] on div "Add Slide" at bounding box center [354, 295] width 31 height 25
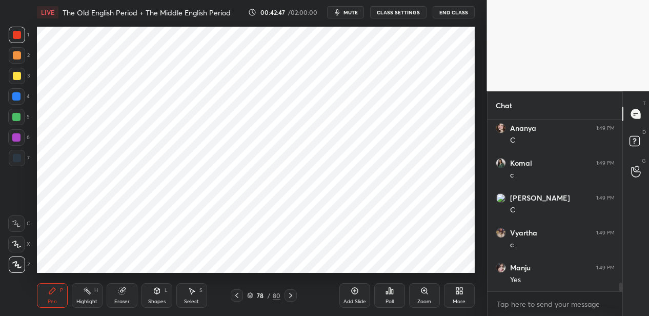
scroll to position [3292, 0]
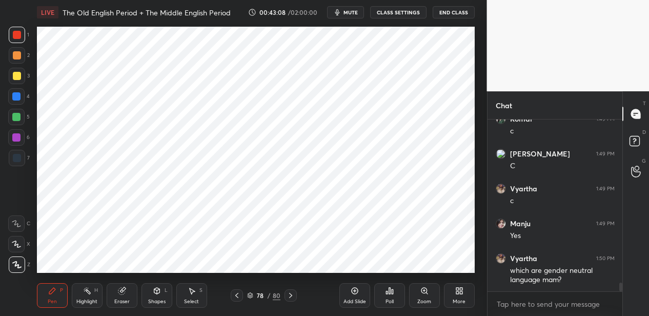
click at [350, 12] on span "mute" at bounding box center [350, 12] width 14 height 7
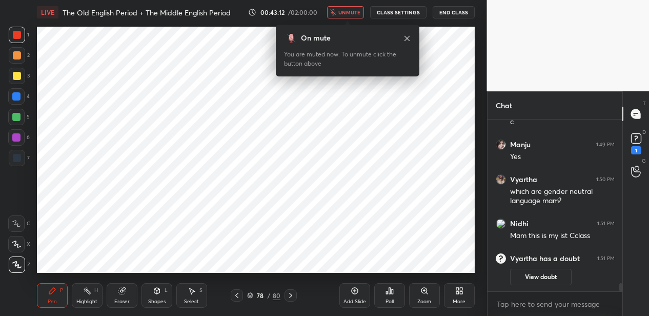
scroll to position [3036, 0]
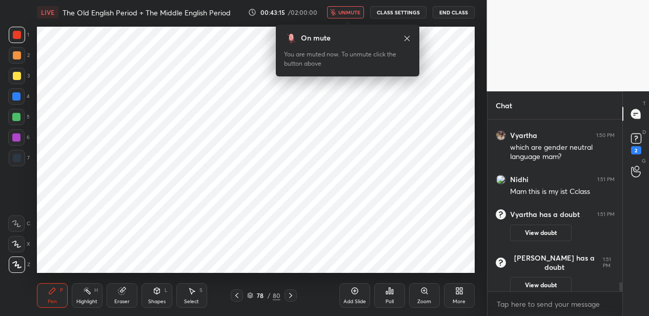
click at [350, 12] on span "unmute" at bounding box center [349, 12] width 22 height 7
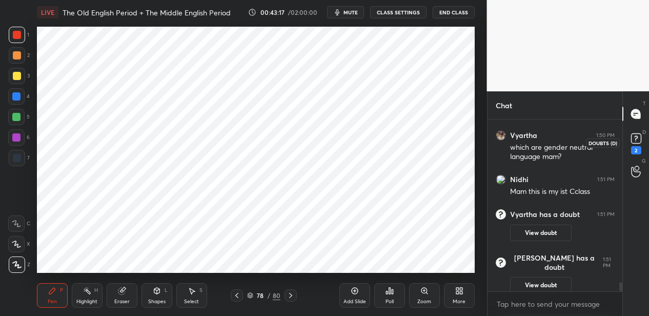
click at [614, 150] on div "2" at bounding box center [636, 150] width 10 height 8
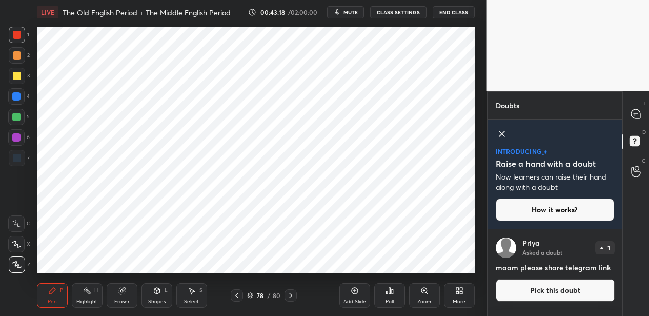
scroll to position [28, 0]
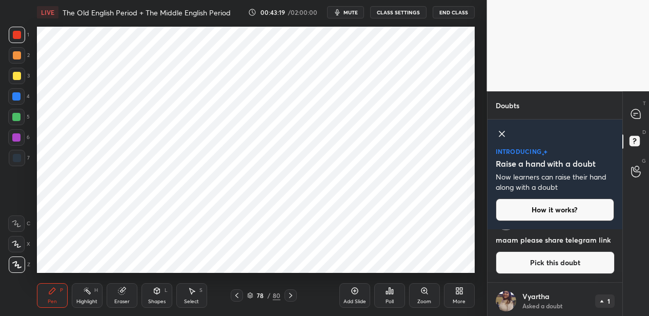
click at [548, 266] on button "Pick this doubt" at bounding box center [555, 262] width 119 height 23
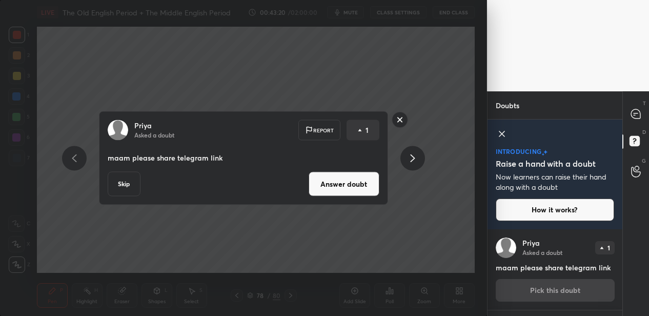
click at [339, 188] on button "Answer doubt" at bounding box center [343, 184] width 71 height 25
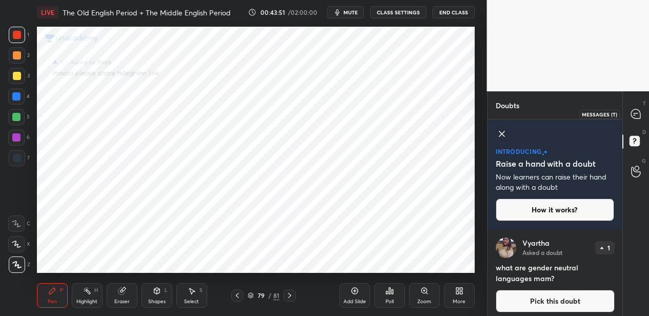
click at [614, 115] on icon at bounding box center [635, 113] width 9 height 9
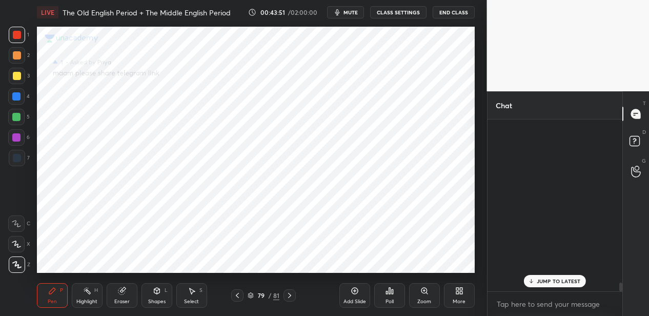
scroll to position [169, 132]
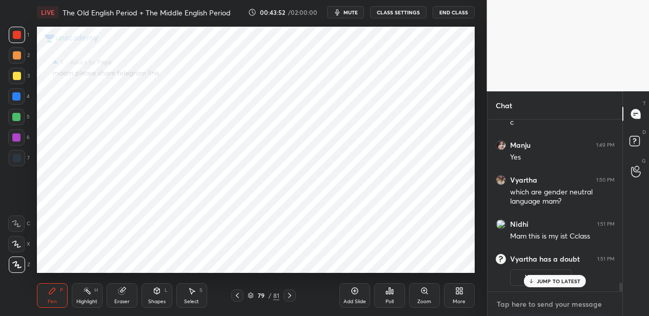
type textarea "x"
click at [520, 308] on textarea at bounding box center [555, 304] width 119 height 16
paste textarea "[URL][DOMAIN_NAME]"
type textarea "[URL][DOMAIN_NAME]"
type textarea "x"
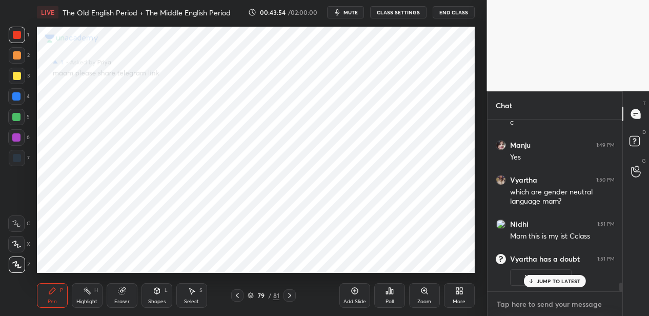
scroll to position [3242, 0]
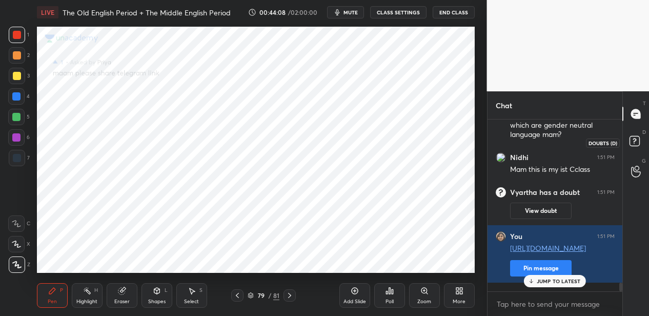
click at [614, 146] on icon at bounding box center [636, 142] width 18 height 18
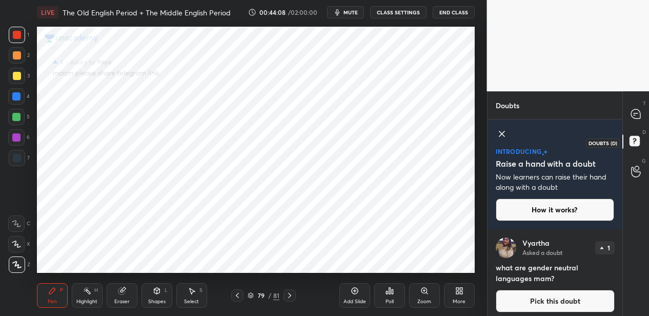
scroll to position [5, 0]
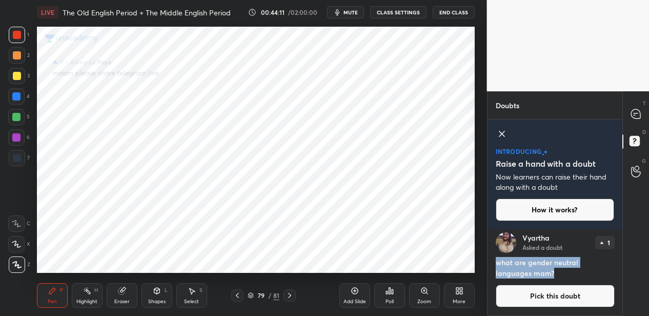
drag, startPoint x: 555, startPoint y: 273, endPoint x: 496, endPoint y: 266, distance: 60.4
click at [496, 266] on h4 "what are gender neutral languages mam?" at bounding box center [555, 268] width 119 height 22
copy h4 "what are gender neutral languages mam?"
click at [543, 288] on button "Pick this doubt" at bounding box center [555, 295] width 119 height 23
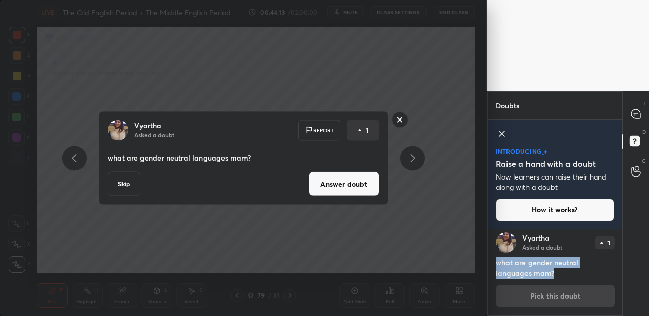
click at [359, 180] on button "Answer doubt" at bounding box center [343, 184] width 71 height 25
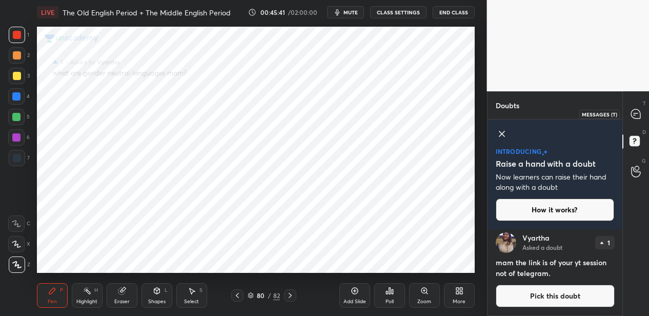
click at [614, 117] on icon at bounding box center [635, 113] width 9 height 9
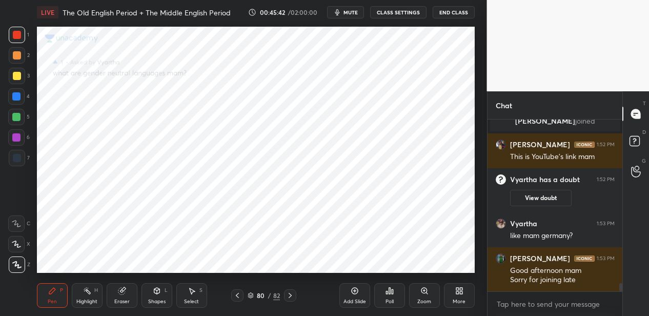
scroll to position [3515, 0]
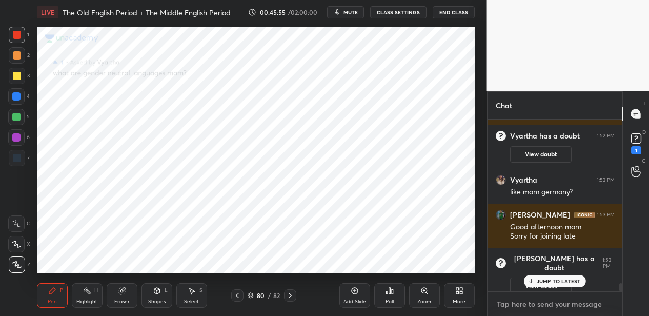
click at [507, 300] on textarea at bounding box center [555, 304] width 119 height 16
type textarea "x"
click at [507, 300] on textarea at bounding box center [555, 304] width 119 height 16
paste textarea "[URL][DOMAIN_NAME]"
type textarea "[URL][DOMAIN_NAME]"
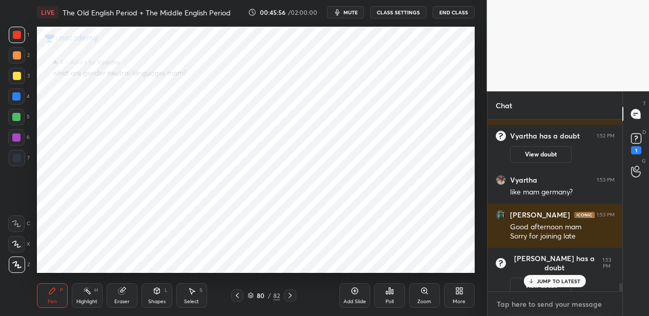
type textarea "x"
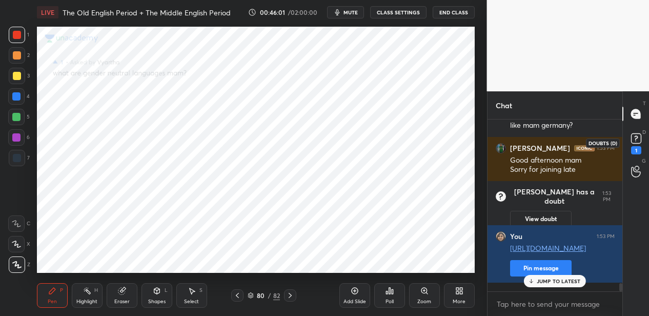
click at [614, 142] on rect at bounding box center [636, 139] width 10 height 10
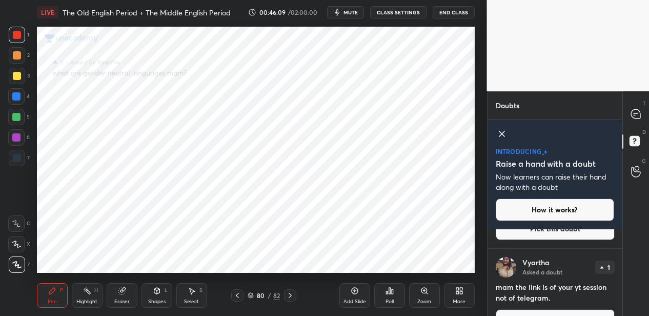
scroll to position [74, 0]
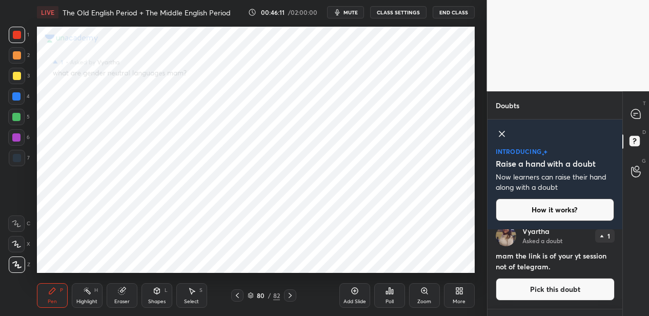
click at [555, 283] on button "Pick this doubt" at bounding box center [555, 289] width 119 height 23
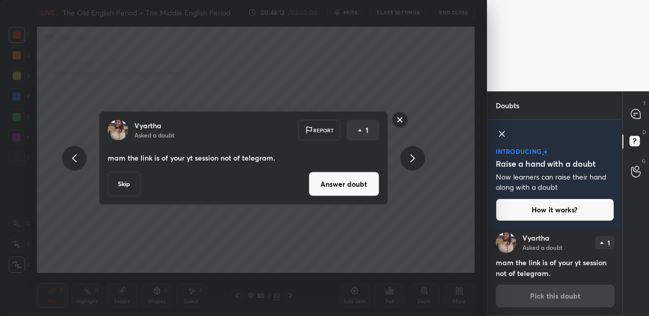
click at [333, 189] on button "Answer doubt" at bounding box center [343, 184] width 71 height 25
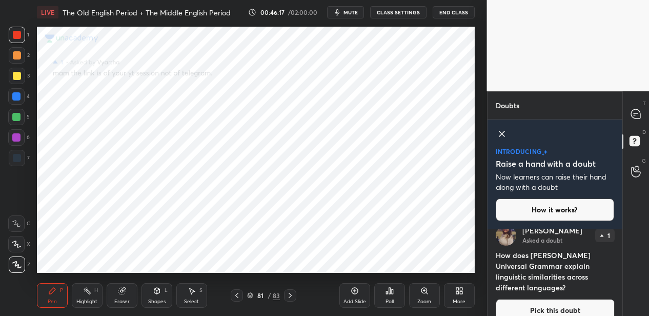
scroll to position [106, 0]
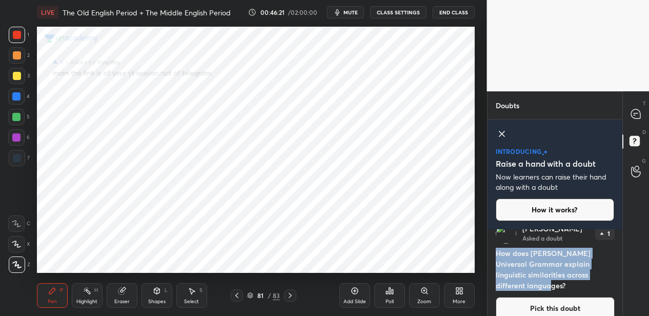
drag, startPoint x: 538, startPoint y: 286, endPoint x: 493, endPoint y: 256, distance: 53.9
click at [493, 256] on div "[PERSON_NAME] Asked a doubt 1 How does [PERSON_NAME] Universal Grammar explain …" at bounding box center [554, 271] width 135 height 113
copy h4 "How does [PERSON_NAME] Universal Grammar explain linguistic similarities across…"
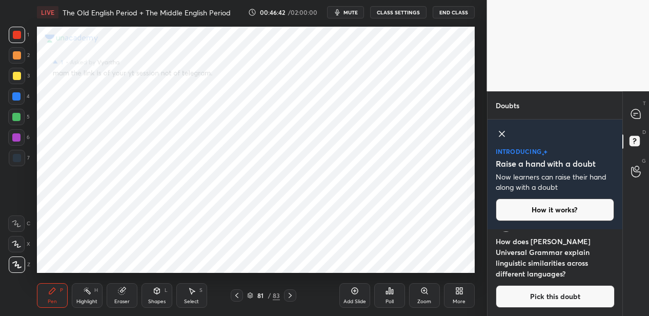
click at [553, 296] on button "Pick this doubt" at bounding box center [555, 296] width 119 height 23
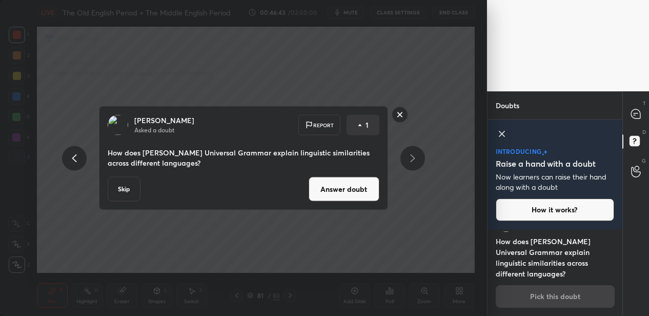
click at [335, 184] on button "Answer doubt" at bounding box center [343, 189] width 71 height 25
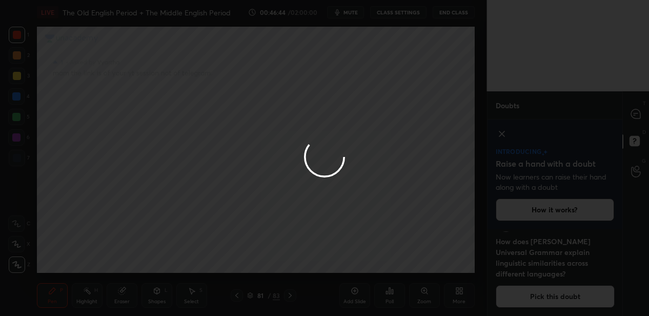
scroll to position [5, 0]
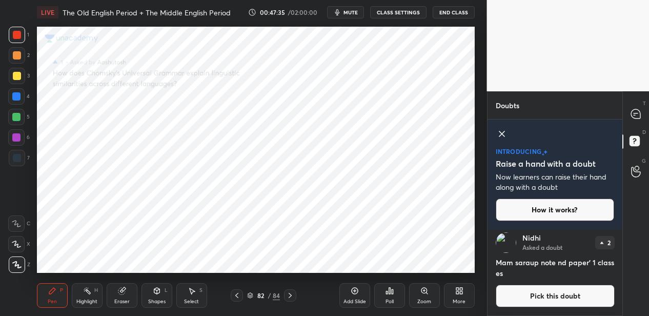
click at [345, 8] on button "mute" at bounding box center [345, 12] width 37 height 12
click at [346, 8] on button "mute" at bounding box center [345, 12] width 37 height 12
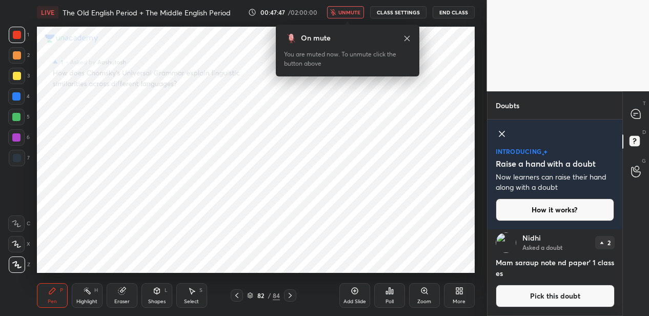
click at [345, 9] on span "unmute" at bounding box center [349, 12] width 22 height 7
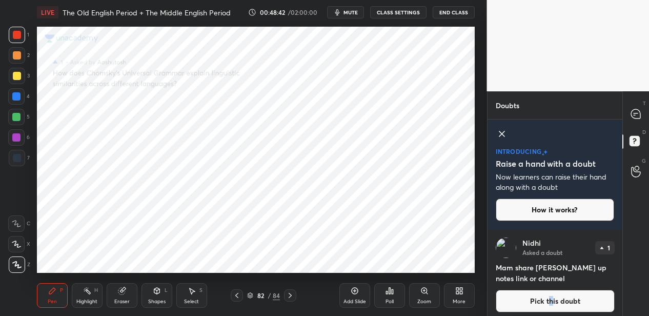
click at [549, 299] on button "Pick this doubt" at bounding box center [555, 301] width 119 height 23
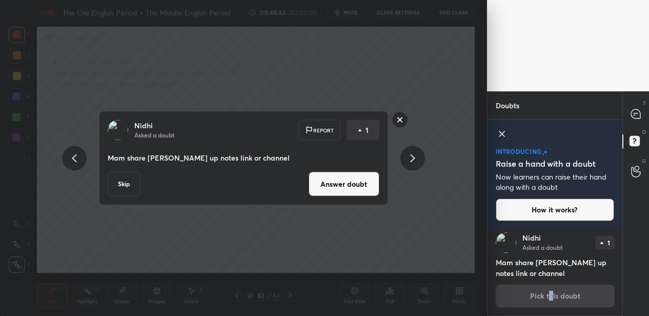
click at [353, 183] on button "Answer doubt" at bounding box center [343, 184] width 71 height 25
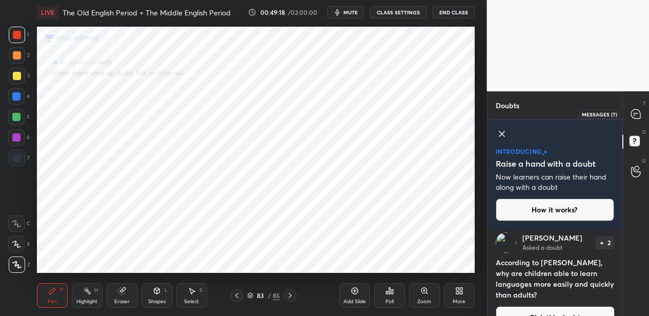
drag, startPoint x: 638, startPoint y: 111, endPoint x: 629, endPoint y: 112, distance: 9.9
click at [614, 110] on icon at bounding box center [635, 113] width 9 height 9
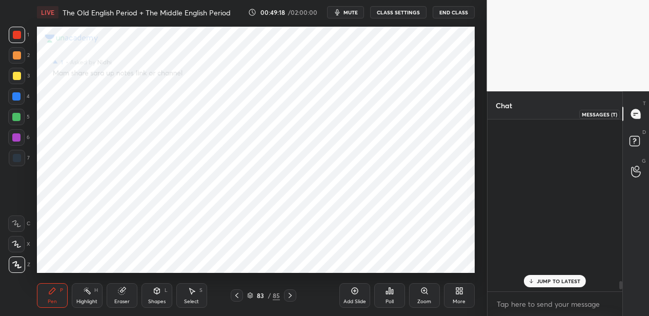
scroll to position [169, 132]
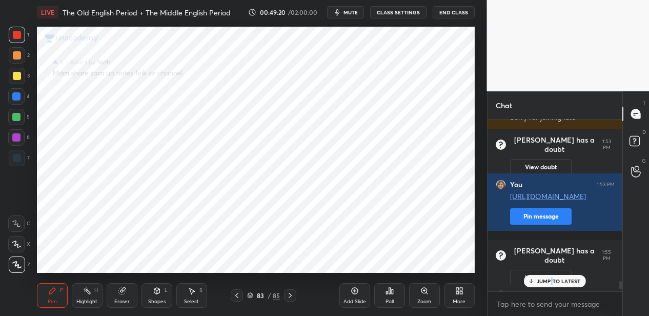
click at [550, 279] on p "JUMP TO LATEST" at bounding box center [558, 281] width 44 height 6
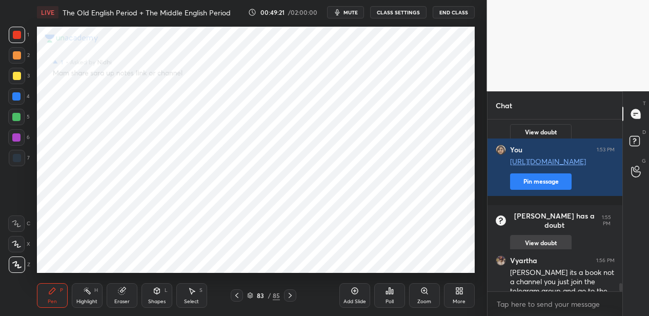
scroll to position [3518, 0]
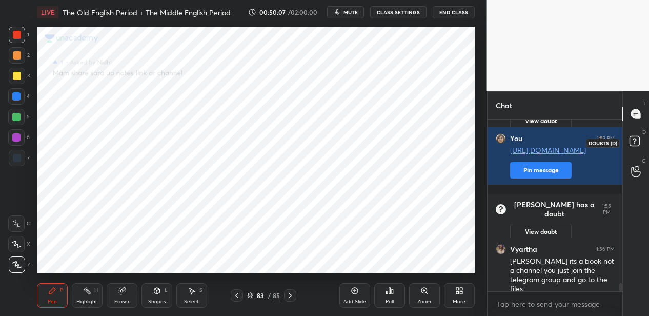
click at [614, 145] on rect at bounding box center [634, 141] width 10 height 10
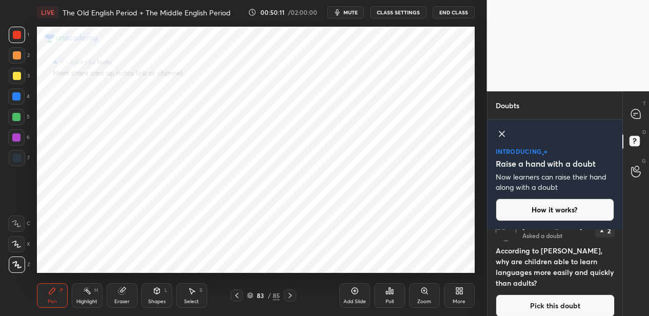
scroll to position [18, 0]
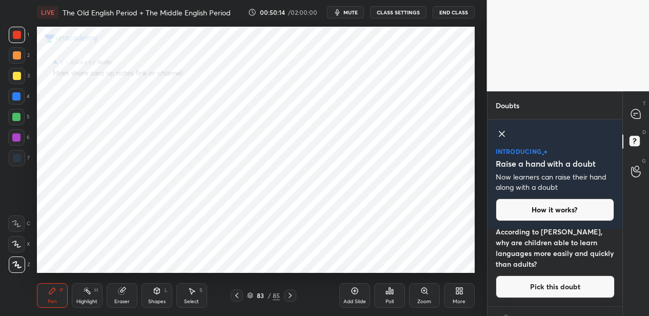
click at [527, 282] on button "Pick this doubt" at bounding box center [555, 286] width 119 height 23
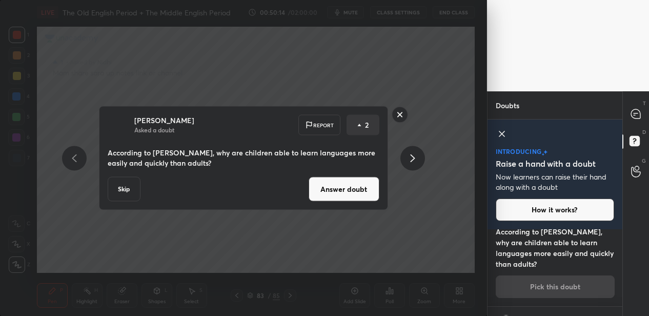
scroll to position [26, 0]
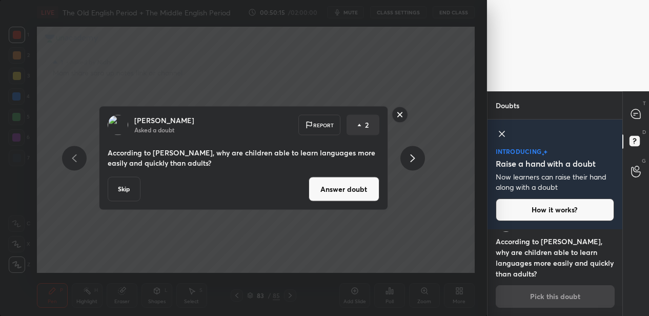
click at [352, 199] on button "Answer doubt" at bounding box center [343, 189] width 71 height 25
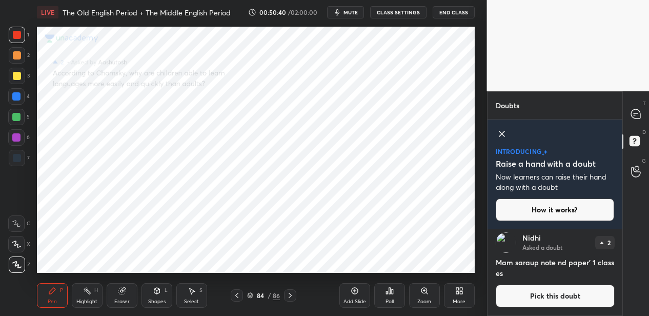
scroll to position [0, 0]
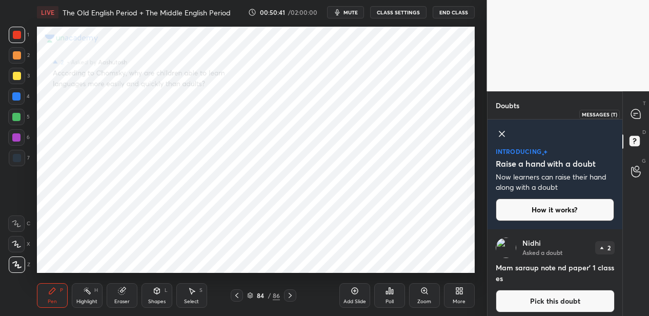
click at [614, 113] on icon at bounding box center [635, 113] width 9 height 9
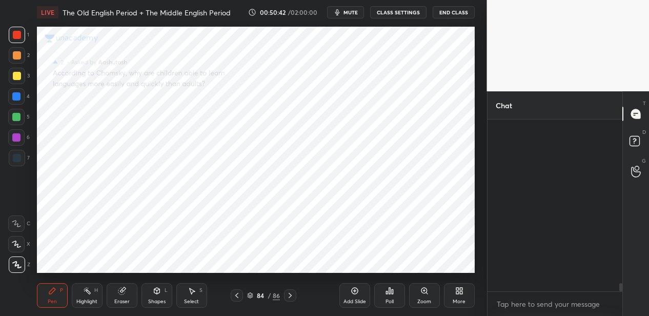
scroll to position [169, 132]
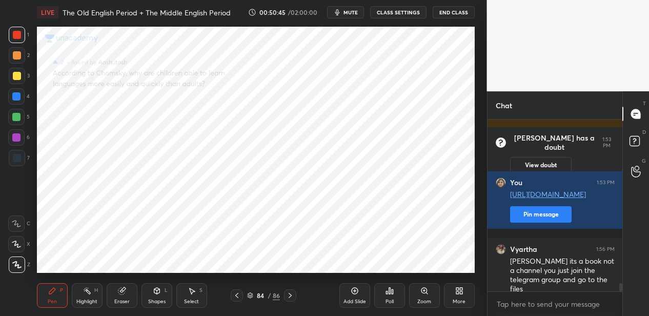
click at [275, 295] on div "86" at bounding box center [276, 295] width 7 height 9
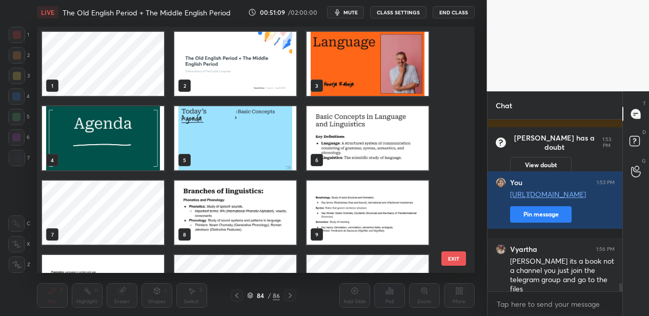
scroll to position [0, 0]
click at [341, 66] on img "grid" at bounding box center [367, 64] width 122 height 64
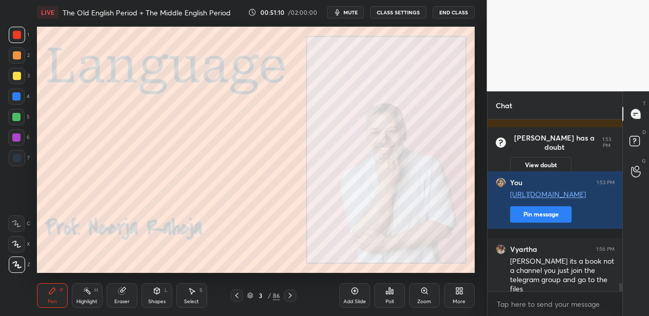
click at [341, 66] on img "grid" at bounding box center [367, 64] width 122 height 64
drag, startPoint x: 20, startPoint y: 80, endPoint x: 36, endPoint y: 75, distance: 16.4
click at [23, 79] on div at bounding box center [17, 76] width 16 height 16
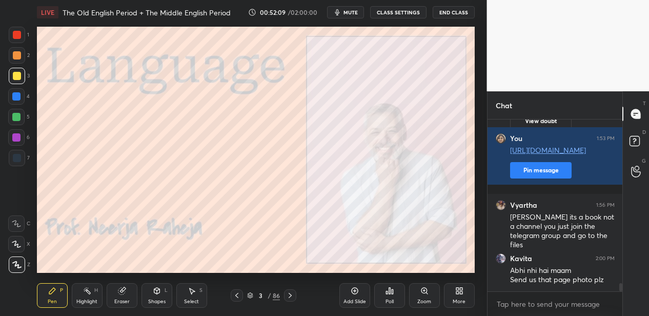
scroll to position [3553, 0]
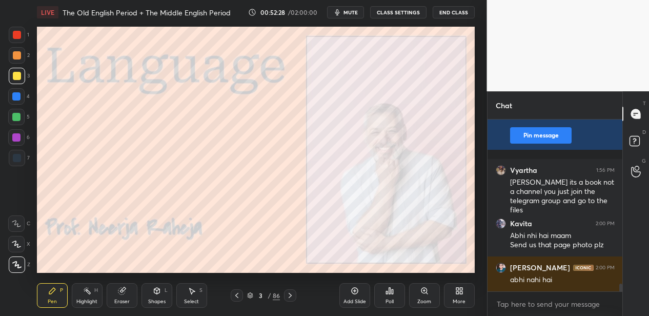
click at [275, 295] on div "86" at bounding box center [276, 295] width 7 height 9
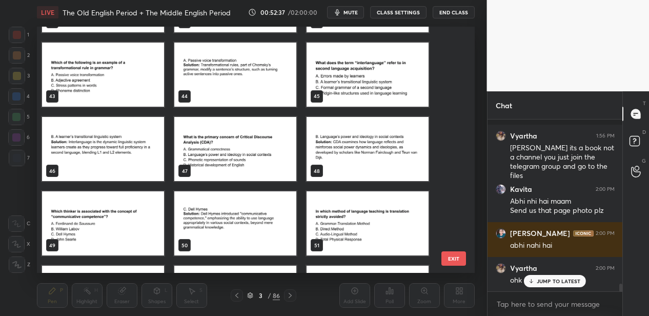
scroll to position [1031, 0]
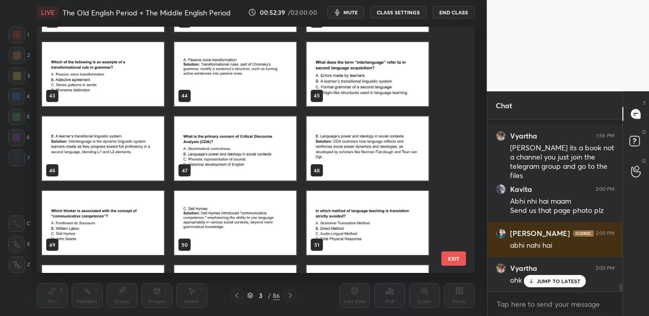
click at [355, 66] on img "grid" at bounding box center [367, 74] width 122 height 64
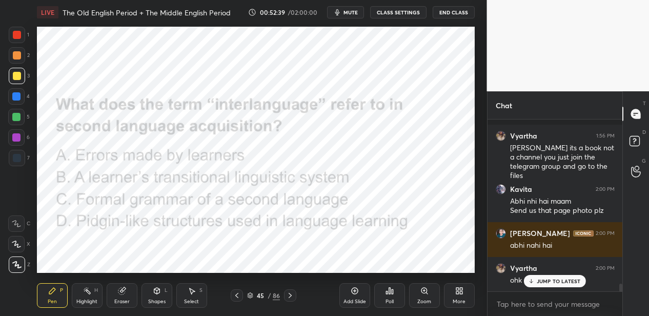
click at [355, 66] on img "grid" at bounding box center [367, 74] width 122 height 64
drag, startPoint x: 18, startPoint y: 98, endPoint x: 31, endPoint y: 96, distance: 13.1
click at [20, 98] on div at bounding box center [16, 96] width 8 height 8
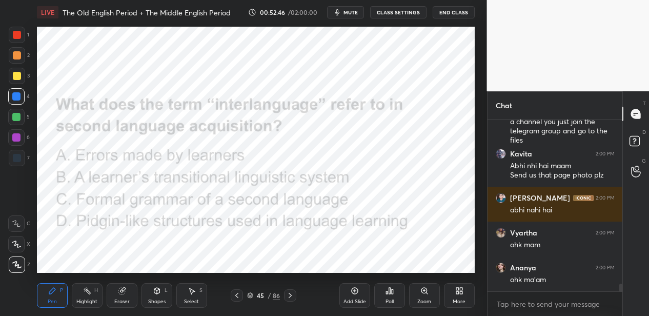
scroll to position [3657, 0]
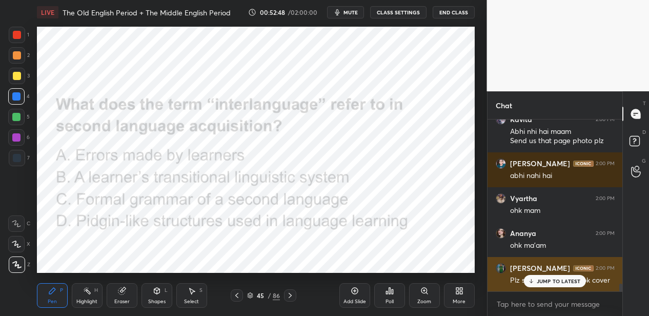
click at [546, 283] on p "JUMP TO LATEST" at bounding box center [558, 281] width 44 height 6
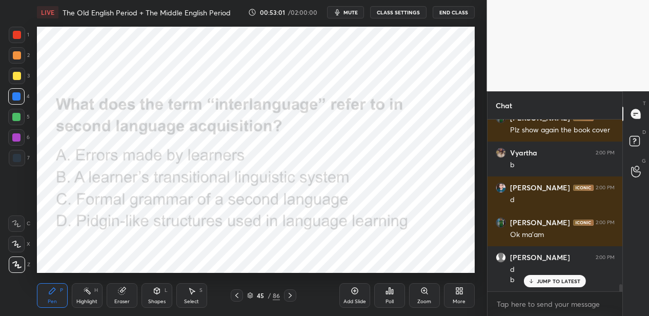
scroll to position [3841, 0]
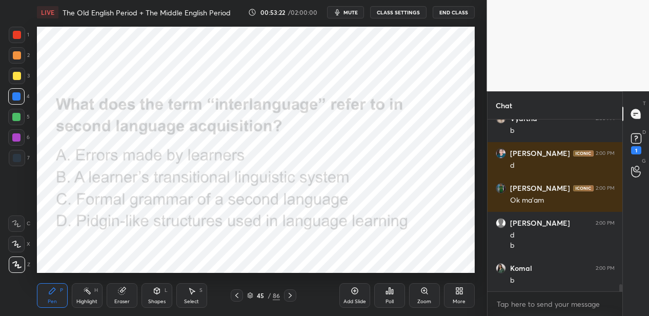
drag, startPoint x: 288, startPoint y: 295, endPoint x: 282, endPoint y: 279, distance: 17.5
click at [286, 291] on icon at bounding box center [290, 295] width 8 height 8
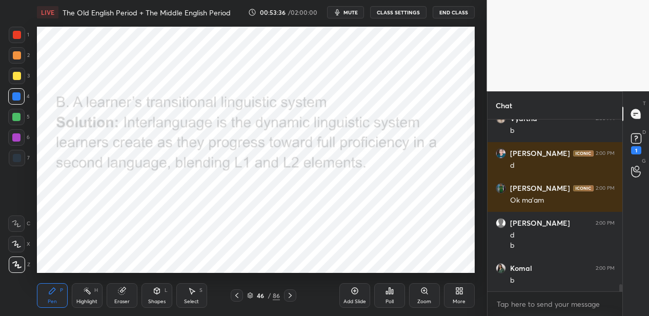
click at [273, 293] on div "86" at bounding box center [276, 295] width 7 height 9
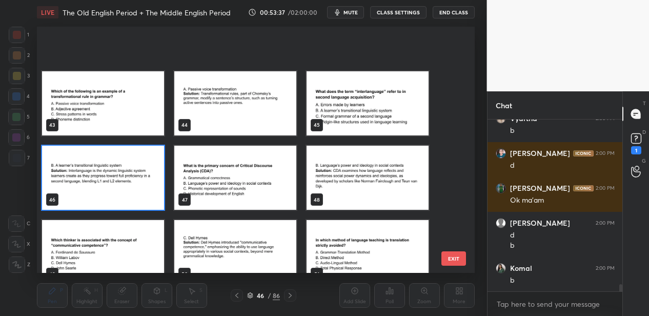
scroll to position [1079, 0]
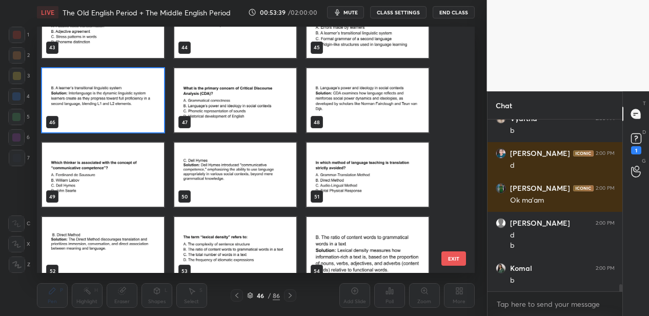
click at [240, 111] on img "grid" at bounding box center [235, 100] width 122 height 64
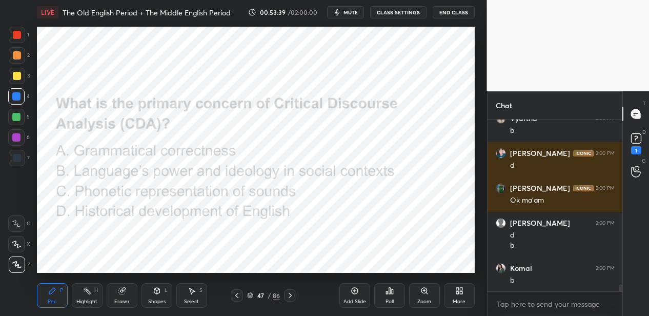
click at [240, 111] on img "grid" at bounding box center [235, 100] width 122 height 64
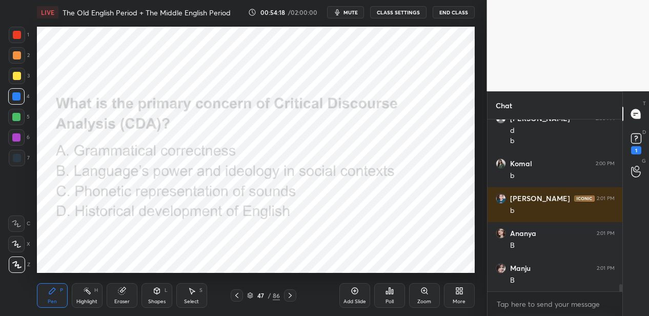
scroll to position [3981, 0]
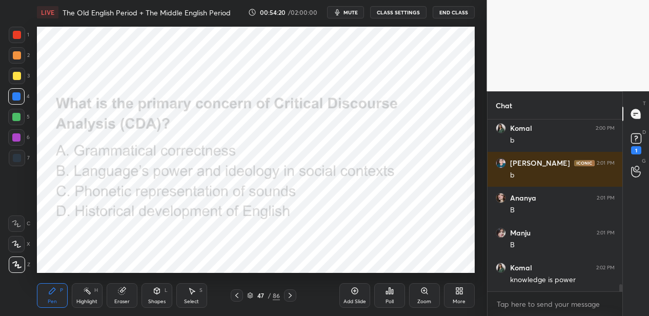
drag, startPoint x: 14, startPoint y: 33, endPoint x: 20, endPoint y: 31, distance: 6.0
click at [15, 33] on div at bounding box center [17, 35] width 8 height 8
click at [289, 287] on div "Pen P Highlight H Eraser Shapes L Select S 47 / 86 Add Slide Poll Zoom More" at bounding box center [256, 295] width 438 height 41
click at [291, 292] on icon at bounding box center [290, 295] width 8 height 8
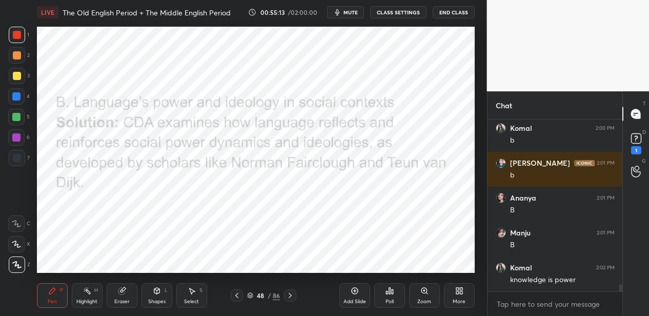
click at [271, 293] on div "48 / 86" at bounding box center [263, 295] width 33 height 9
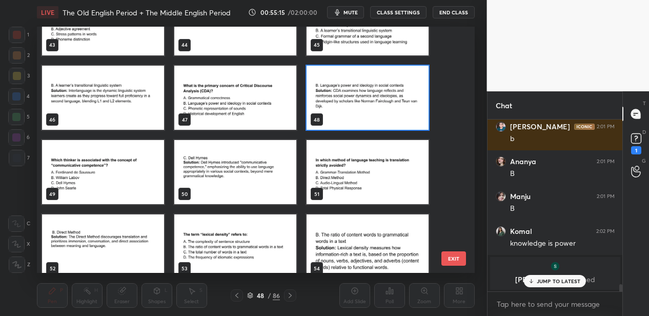
scroll to position [1107, 0]
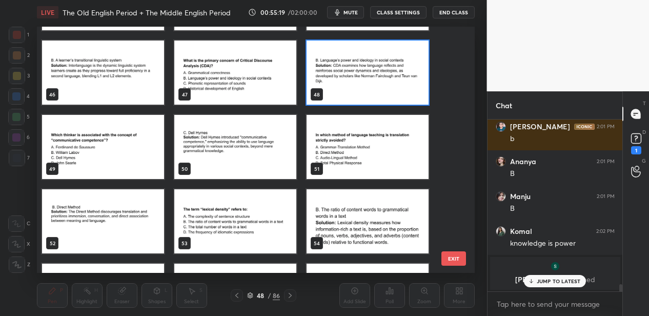
click at [141, 165] on img "grid" at bounding box center [103, 147] width 122 height 64
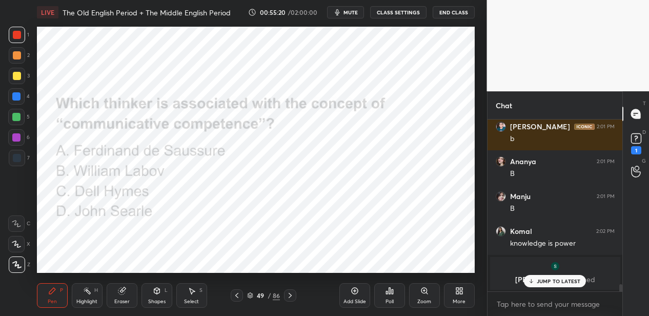
click at [141, 165] on img "grid" at bounding box center [103, 147] width 122 height 64
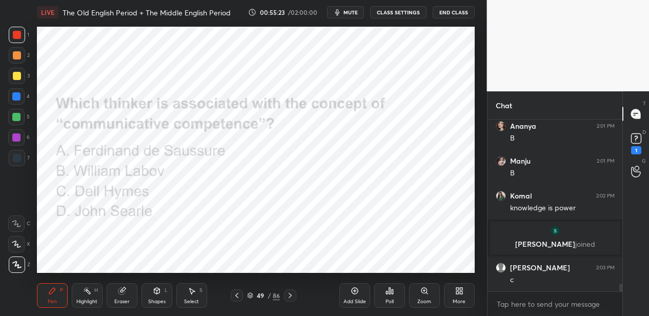
scroll to position [3636, 0]
click at [17, 98] on div at bounding box center [16, 96] width 8 height 8
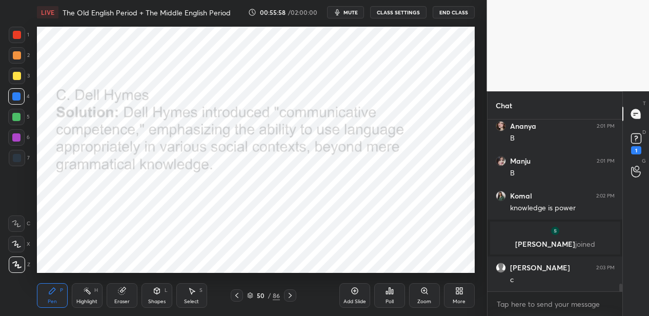
drag, startPoint x: 17, startPoint y: 120, endPoint x: 31, endPoint y: 118, distance: 13.5
click at [18, 120] on div at bounding box center [16, 117] width 8 height 8
click at [17, 33] on div at bounding box center [17, 35] width 8 height 8
click at [614, 137] on icon at bounding box center [636, 138] width 4 height 4
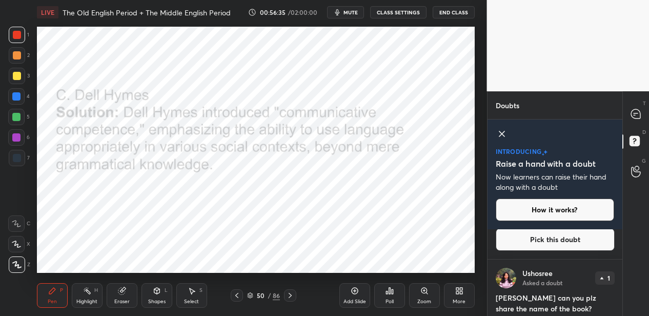
scroll to position [97, 0]
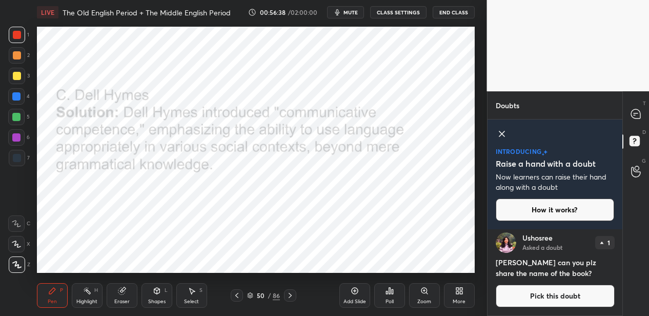
click at [563, 292] on button "Pick this doubt" at bounding box center [555, 295] width 119 height 23
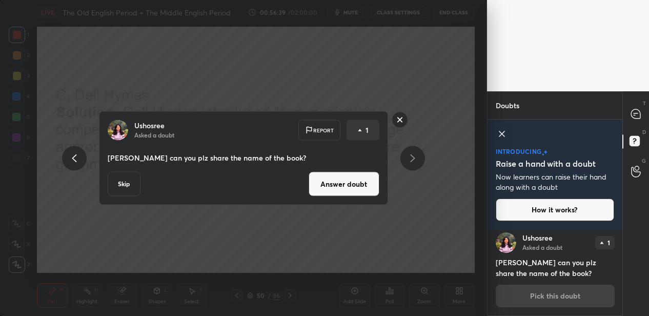
click at [344, 183] on button "Answer doubt" at bounding box center [343, 184] width 71 height 25
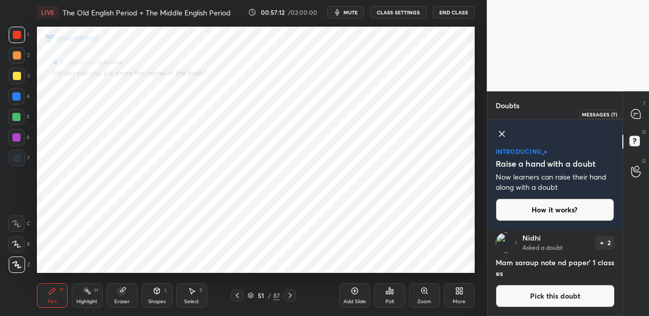
click at [614, 114] on icon at bounding box center [635, 113] width 9 height 9
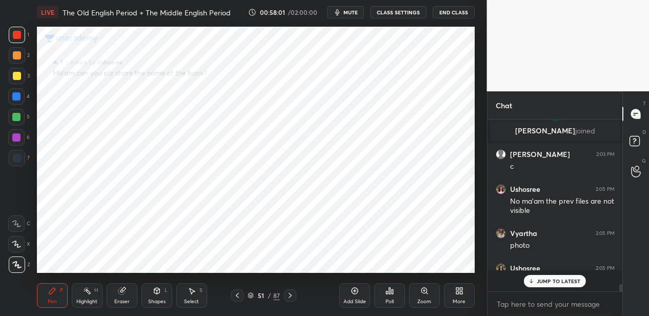
scroll to position [3897, 0]
click at [272, 293] on div "51 / 87" at bounding box center [263, 295] width 32 height 9
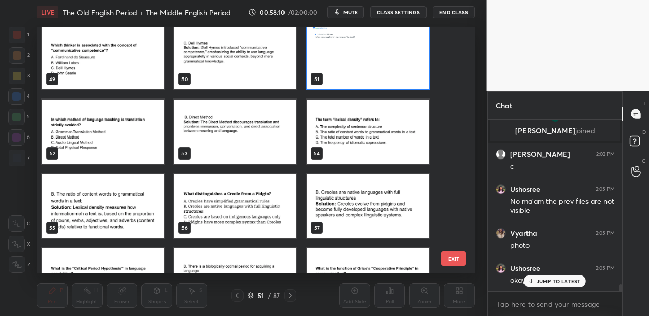
scroll to position [1213, 0]
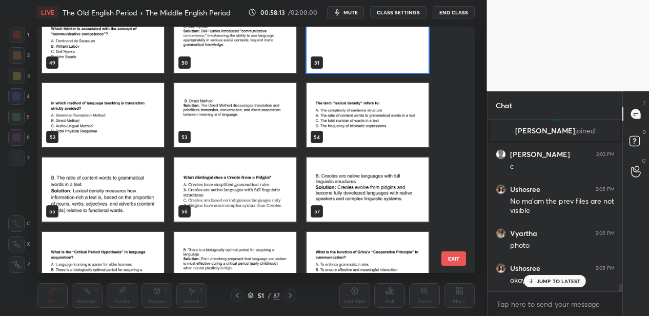
click at [150, 132] on img "grid" at bounding box center [103, 115] width 122 height 64
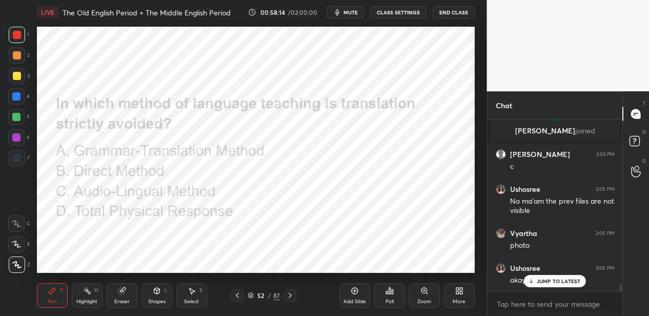
click at [150, 132] on img "grid" at bounding box center [103, 115] width 122 height 64
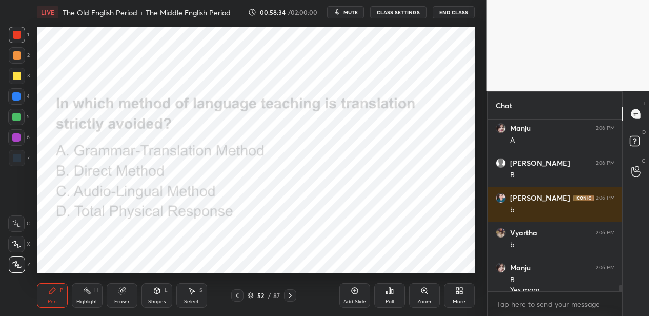
scroll to position [4152, 0]
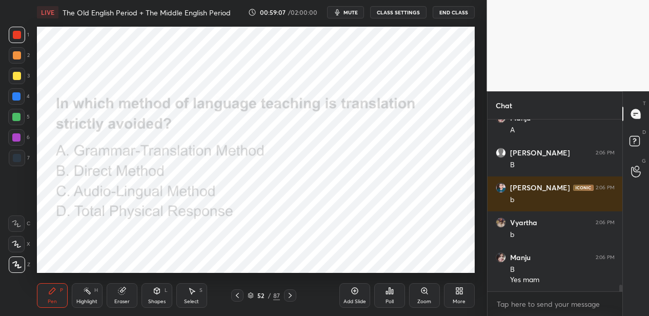
click at [290, 294] on icon at bounding box center [290, 295] width 8 height 8
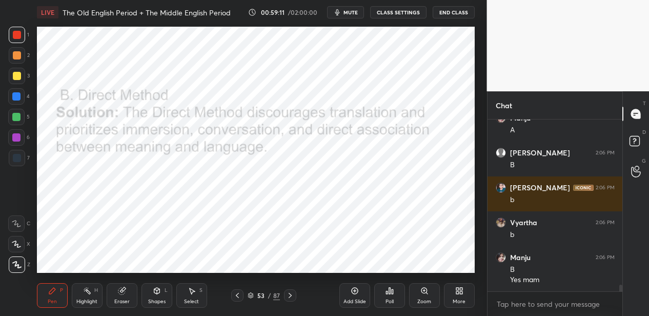
drag, startPoint x: 275, startPoint y: 293, endPoint x: 273, endPoint y: 284, distance: 9.4
click at [273, 292] on div "87" at bounding box center [276, 295] width 7 height 9
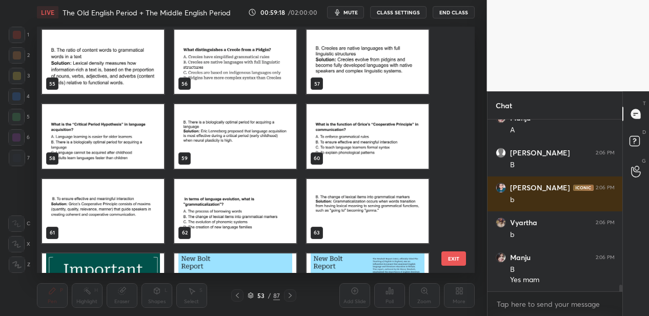
scroll to position [1342, 0]
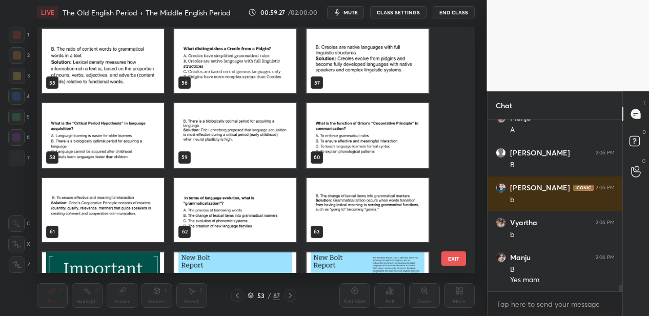
click at [123, 140] on img "grid" at bounding box center [103, 135] width 122 height 64
click at [125, 138] on img "grid" at bounding box center [103, 135] width 122 height 64
click at [124, 140] on img "grid" at bounding box center [103, 135] width 122 height 64
click at [125, 139] on img "grid" at bounding box center [103, 135] width 122 height 64
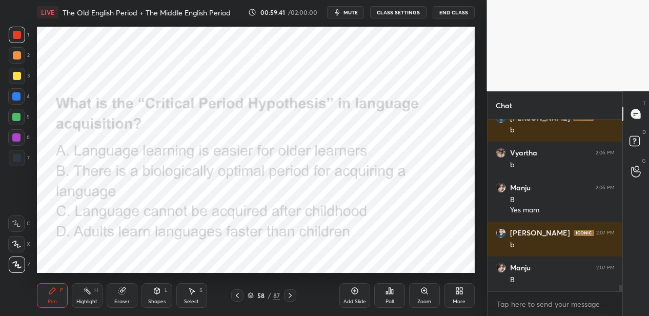
scroll to position [4256, 0]
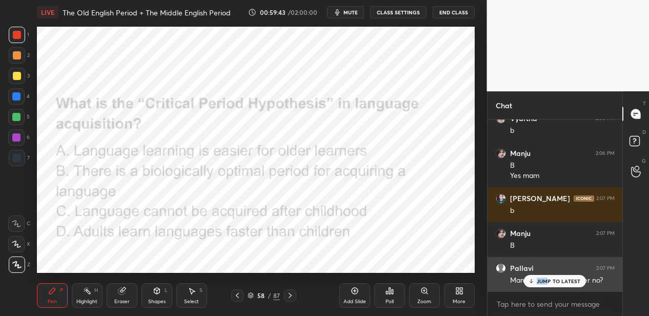
click at [545, 278] on p "JUMP TO LATEST" at bounding box center [558, 281] width 44 height 6
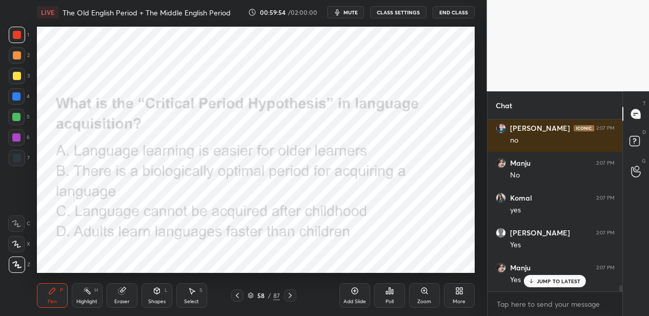
scroll to position [4535, 0]
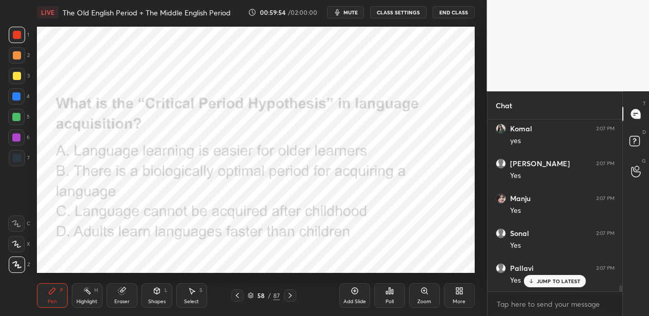
drag, startPoint x: 17, startPoint y: 96, endPoint x: 35, endPoint y: 92, distance: 18.4
click at [19, 95] on div at bounding box center [16, 96] width 8 height 8
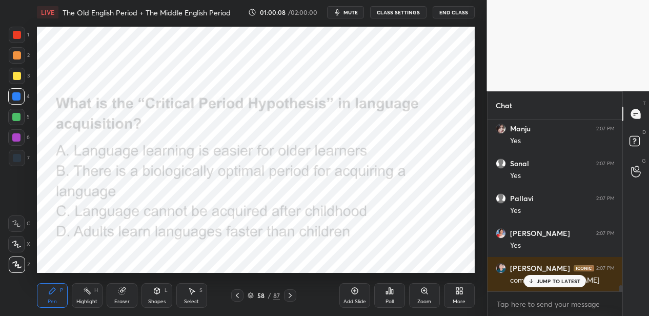
scroll to position [4649, 0]
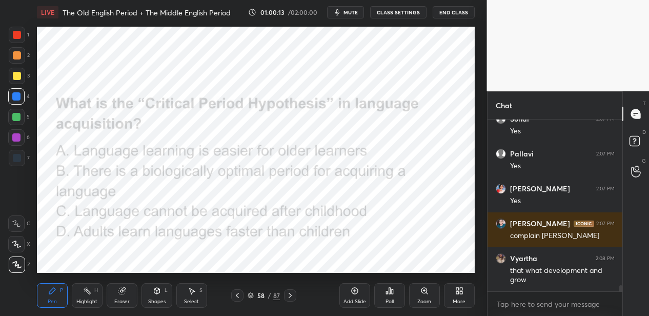
click at [286, 293] on icon at bounding box center [290, 295] width 8 height 8
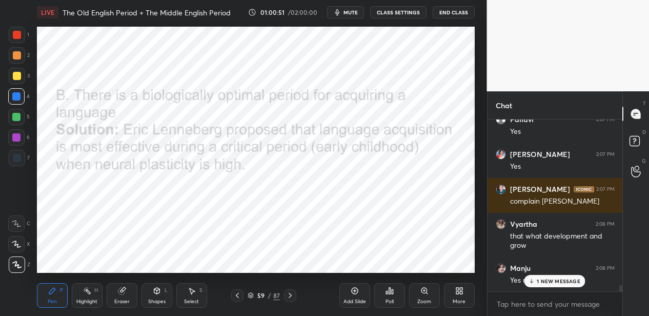
scroll to position [4719, 0]
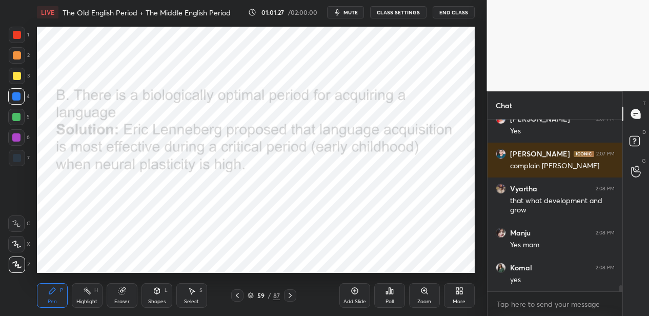
click at [274, 295] on div "87" at bounding box center [276, 295] width 7 height 9
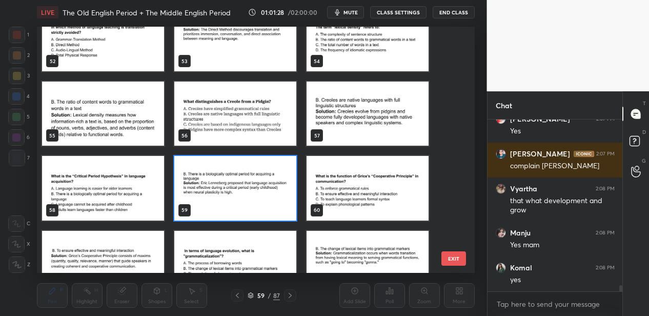
scroll to position [1373, 0]
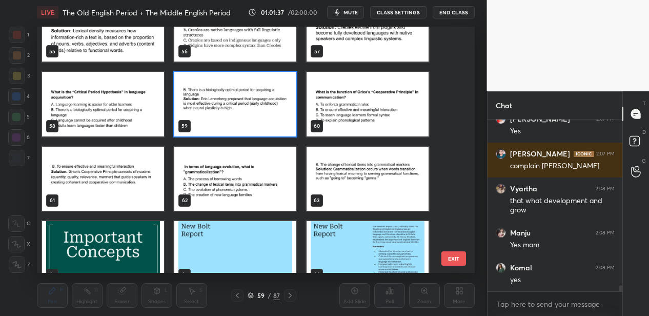
click at [452, 257] on button "EXIT" at bounding box center [453, 258] width 25 height 14
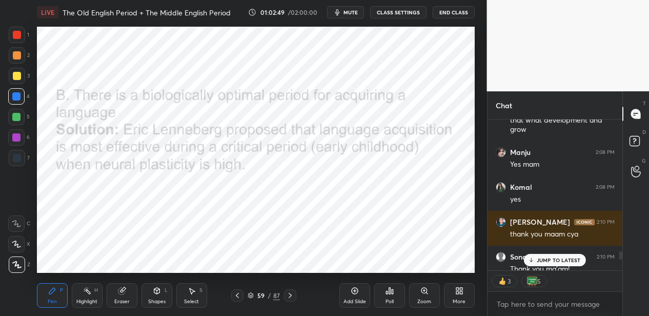
scroll to position [4845, 0]
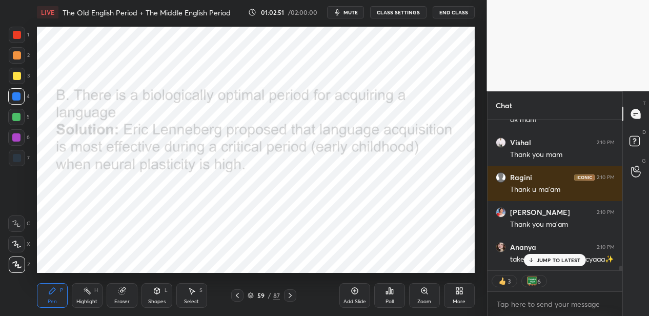
click at [542, 258] on p "JUMP TO LATEST" at bounding box center [558, 260] width 44 height 6
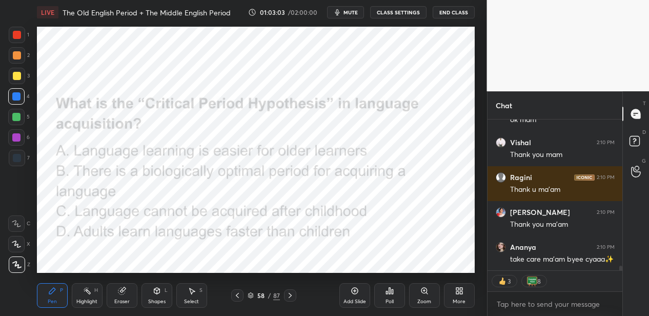
click at [450, 13] on button "End Class" at bounding box center [453, 12] width 42 height 12
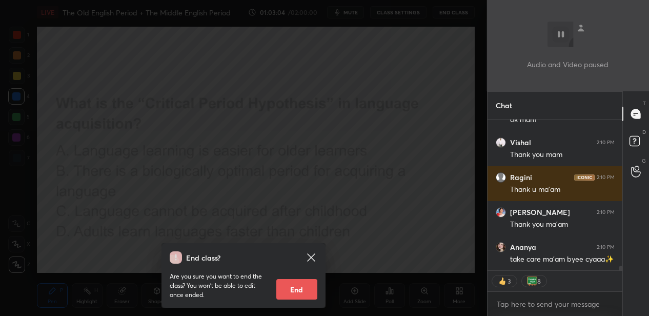
click at [296, 288] on button "End" at bounding box center [296, 289] width 41 height 20
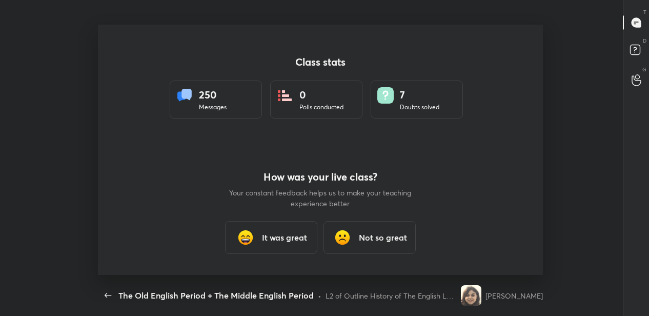
scroll to position [0, 0]
type textarea "x"
